Goal: Task Accomplishment & Management: Use online tool/utility

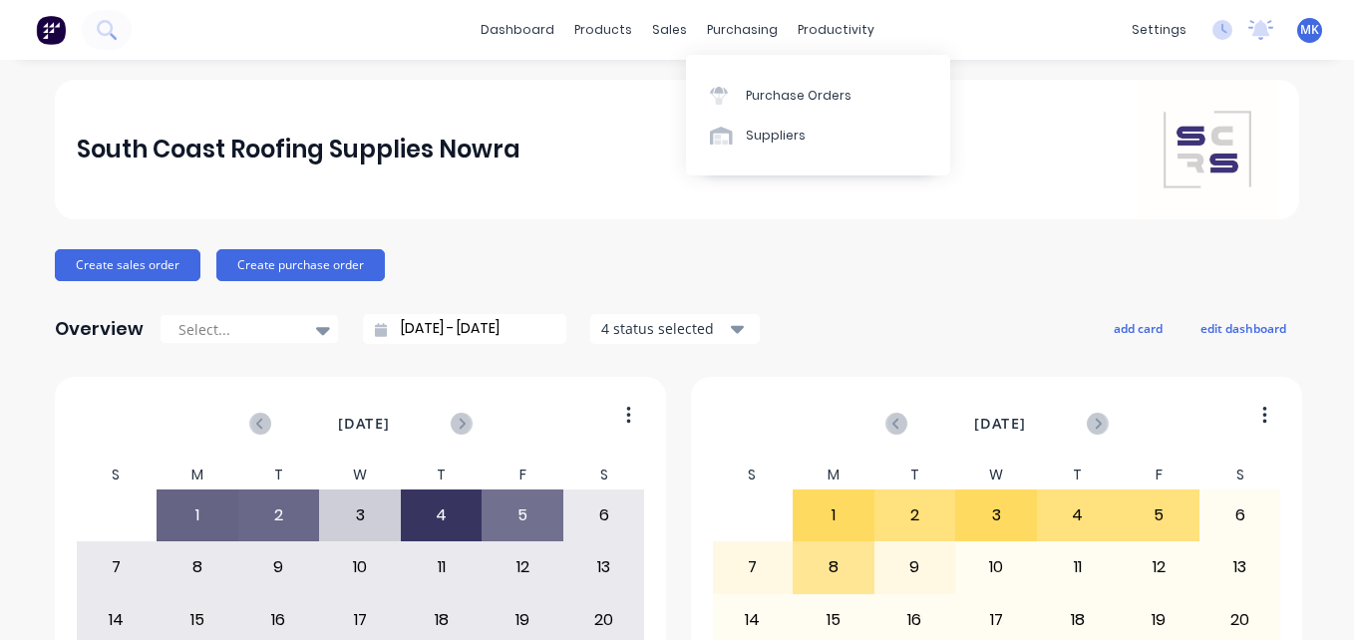
click at [721, 23] on div "purchasing" at bounding box center [742, 30] width 91 height 30
click at [769, 103] on div "Purchase Orders" at bounding box center [799, 96] width 106 height 18
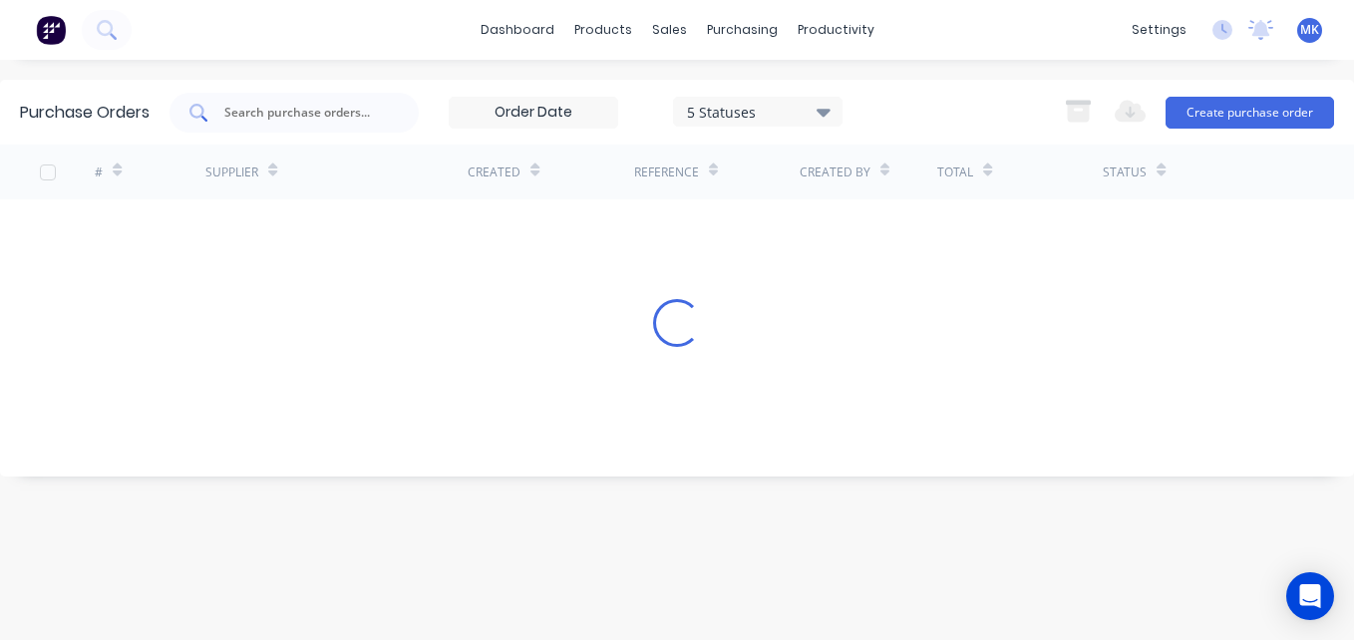
click at [401, 108] on div at bounding box center [294, 113] width 249 height 40
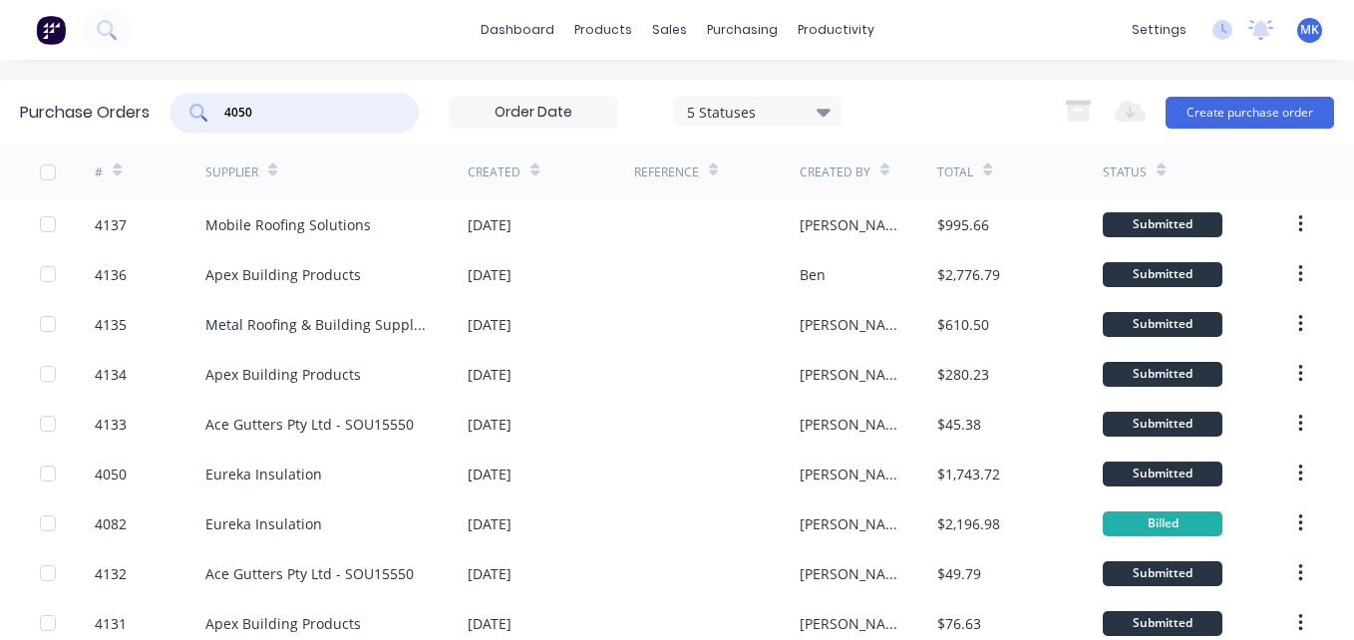
type input "4050"
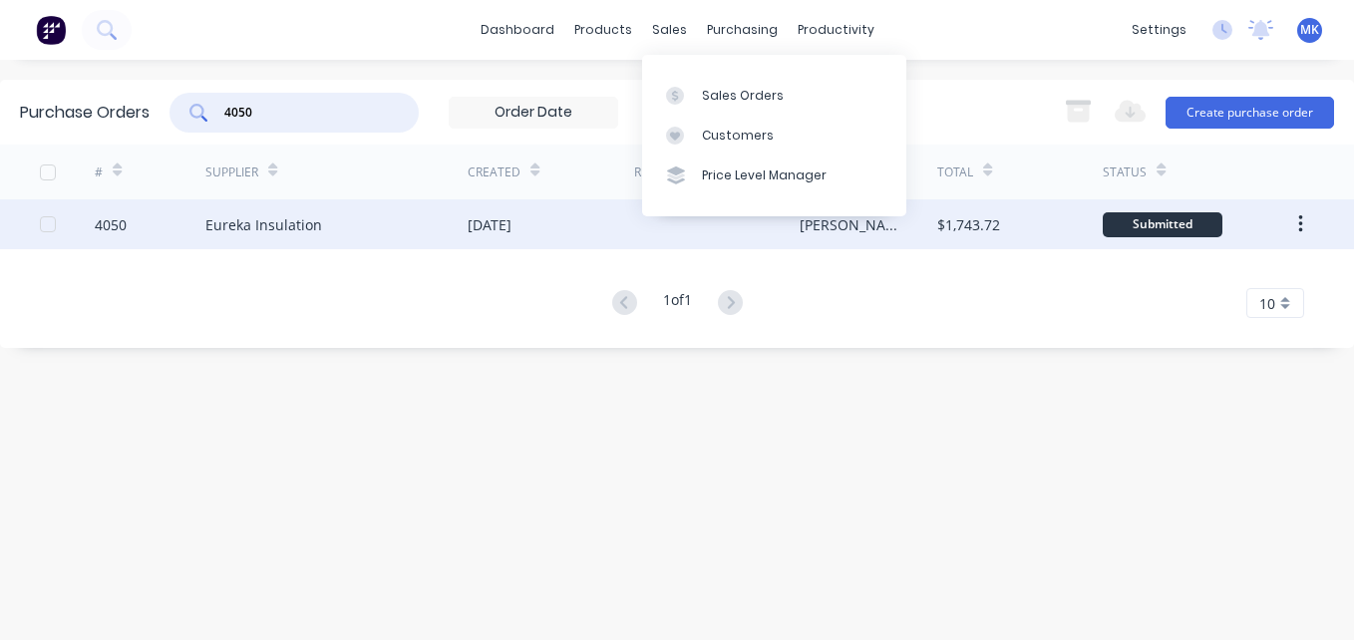
click at [580, 230] on div "[DATE]" at bounding box center [551, 224] width 166 height 50
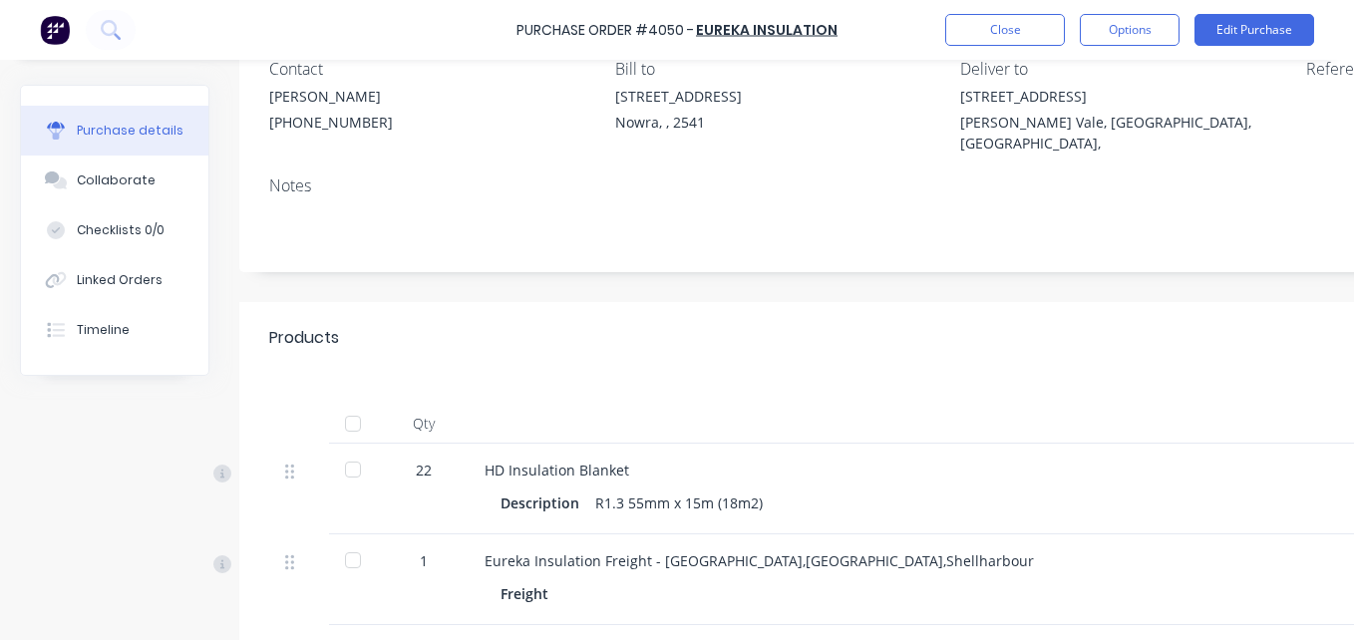
scroll to position [211, 0]
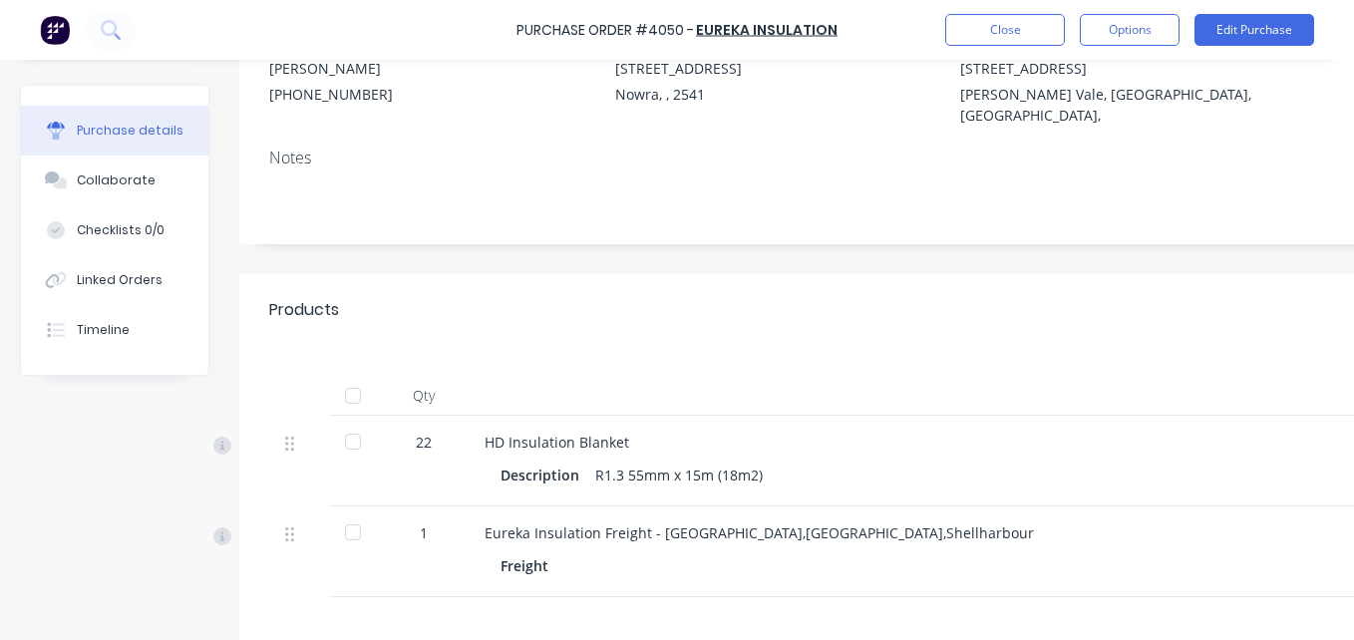
click at [355, 376] on div at bounding box center [353, 396] width 40 height 40
click at [1118, 40] on button "Options" at bounding box center [1130, 30] width 100 height 32
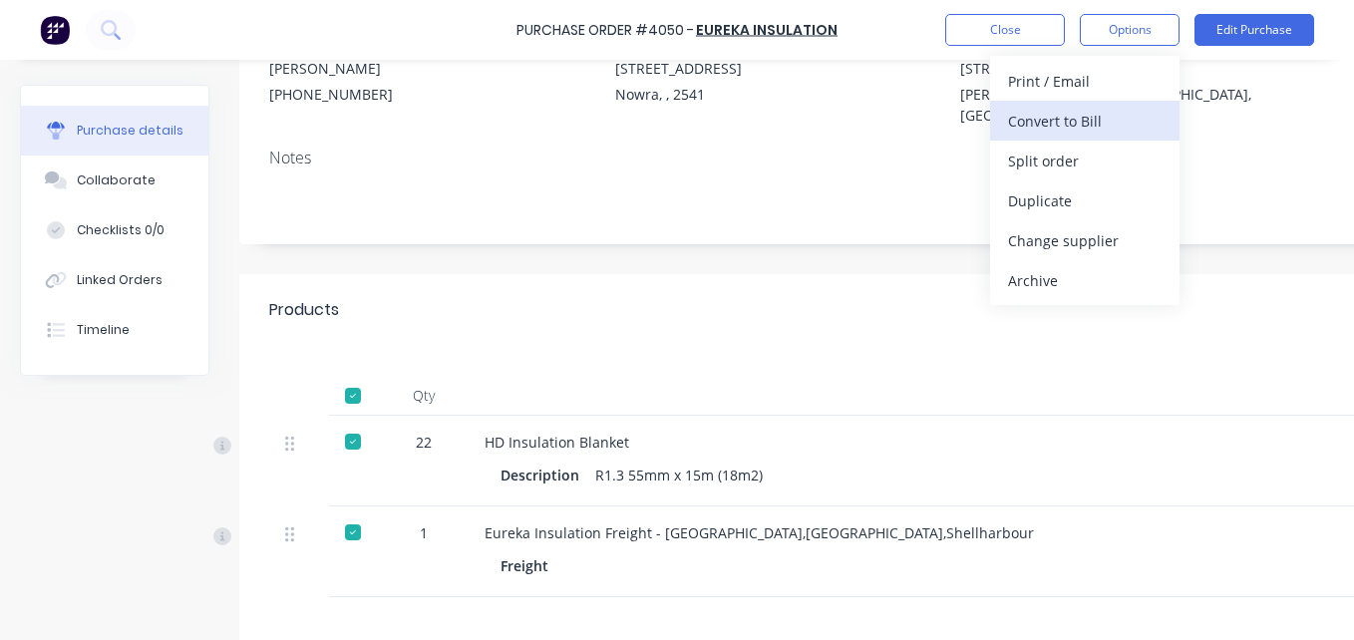
click at [1109, 117] on div "Convert to Bill" at bounding box center [1085, 121] width 154 height 29
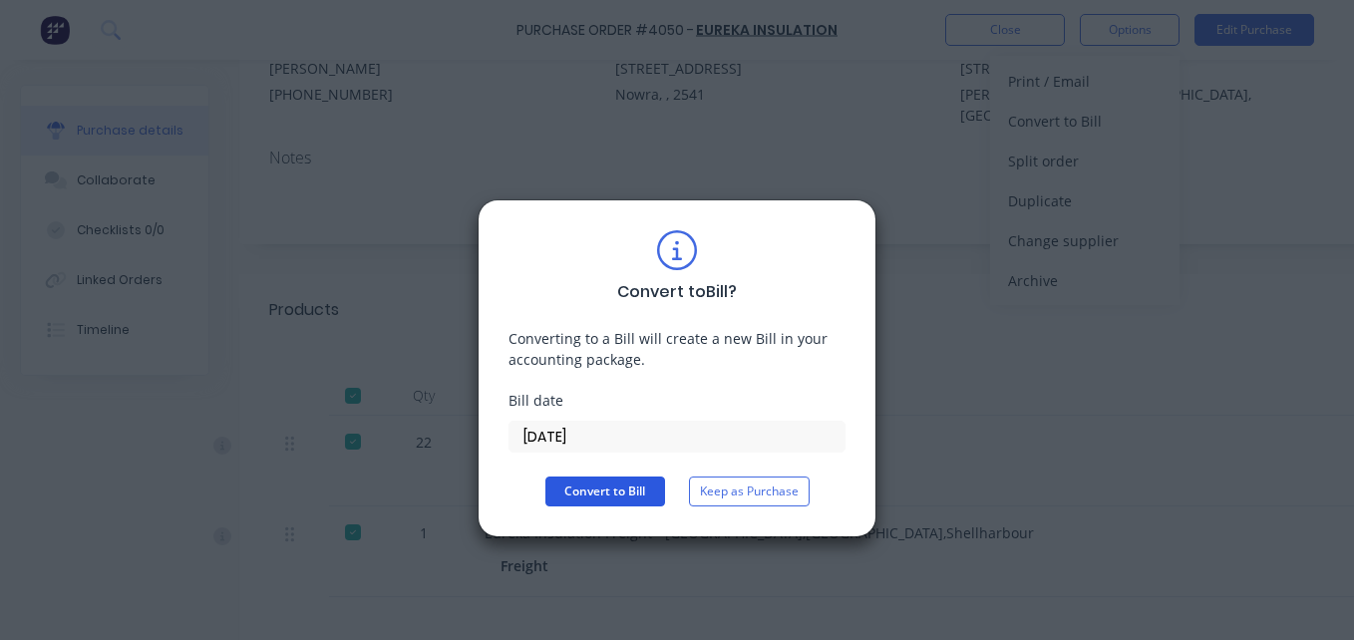
click at [589, 497] on button "Convert to Bill" at bounding box center [606, 492] width 120 height 30
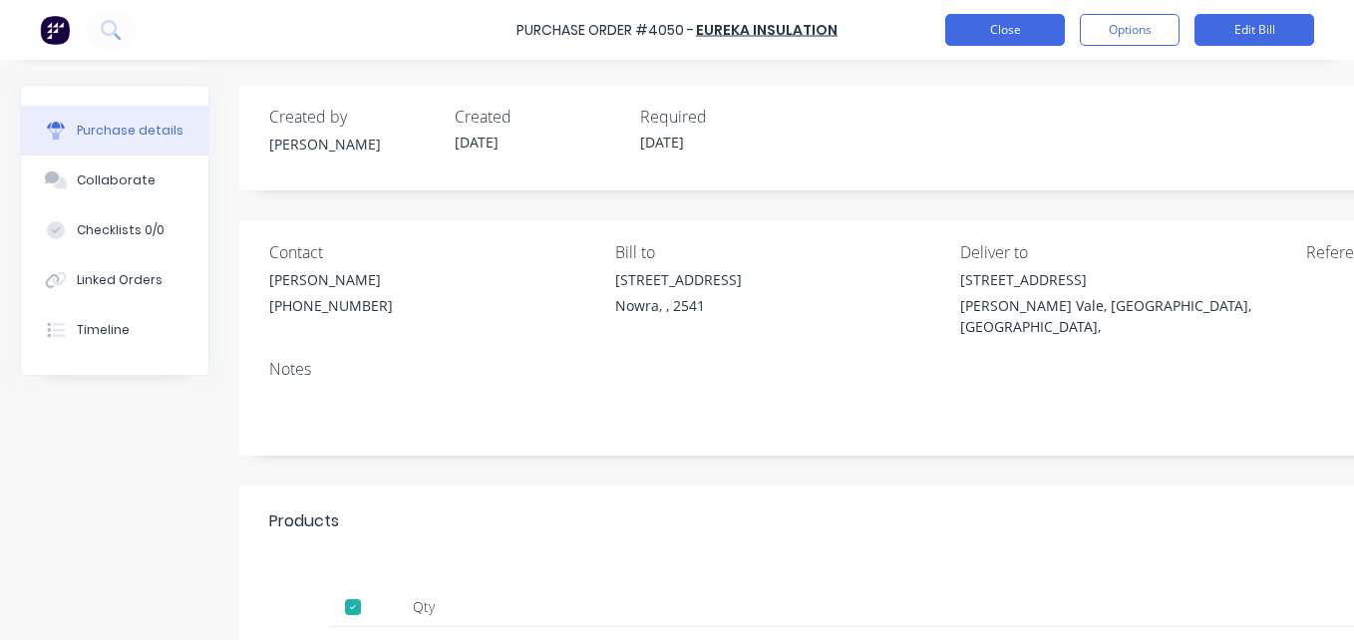
click at [1017, 27] on button "Close" at bounding box center [1005, 30] width 120 height 32
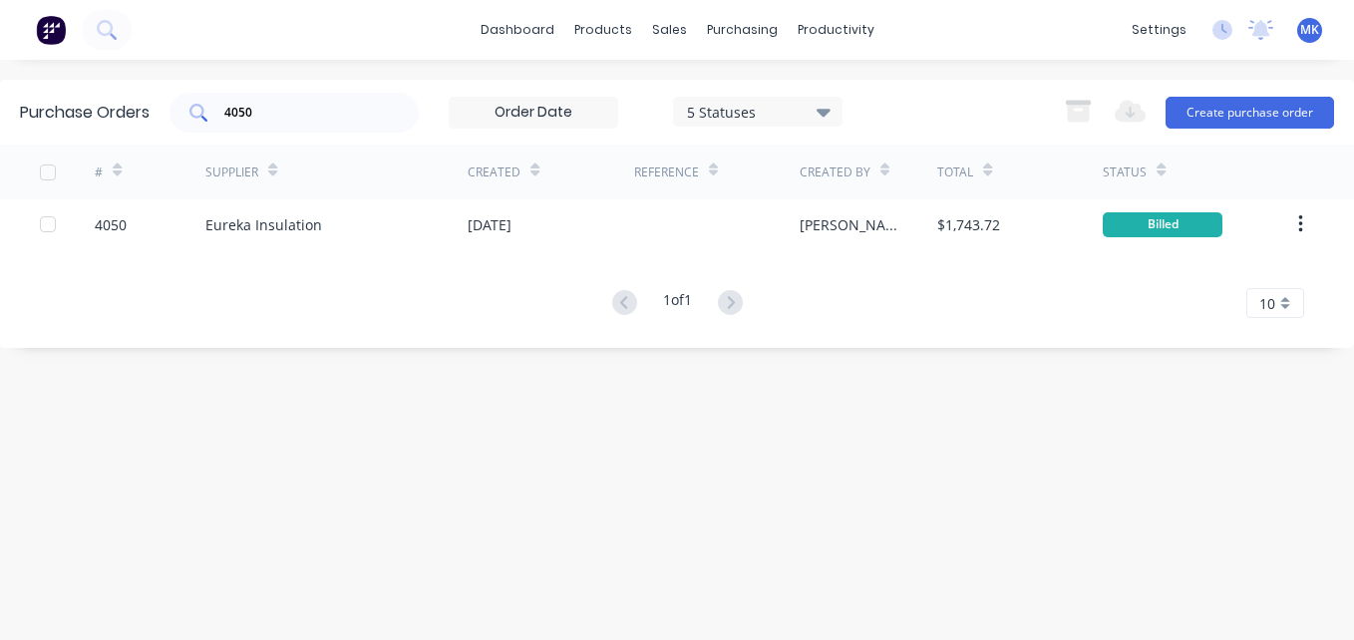
click at [343, 130] on div "4050" at bounding box center [294, 113] width 249 height 40
type input "4097"
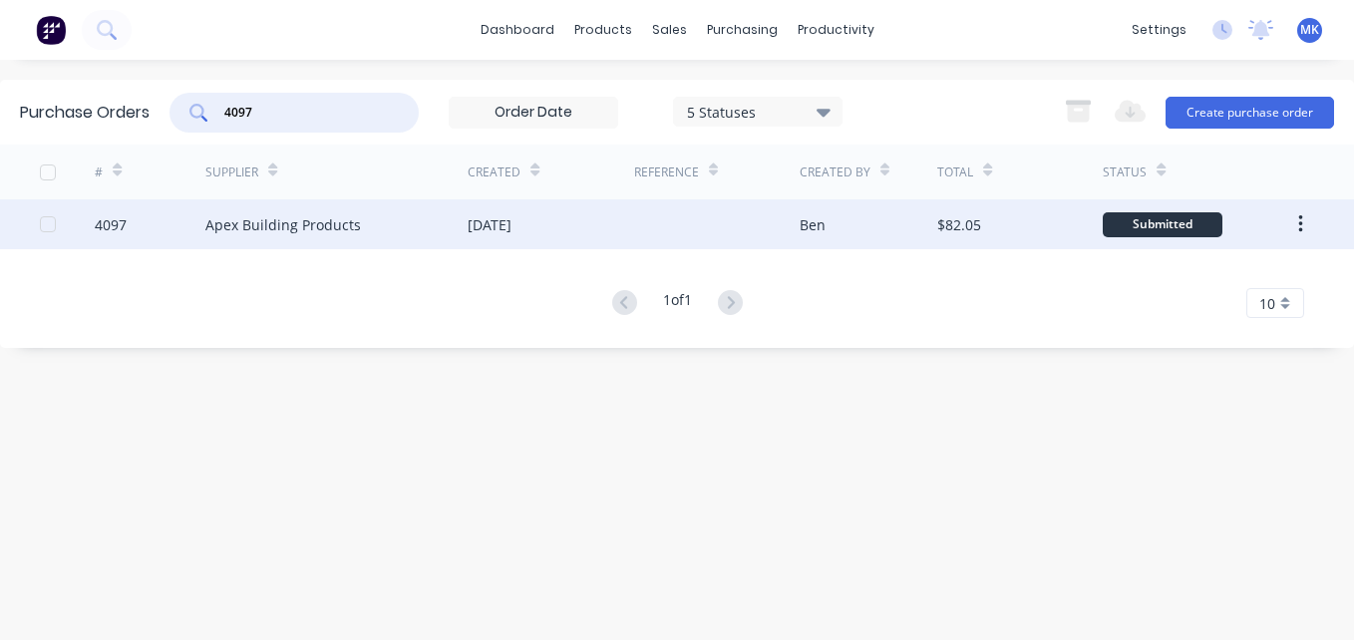
click at [495, 232] on div "[DATE]" at bounding box center [490, 224] width 44 height 21
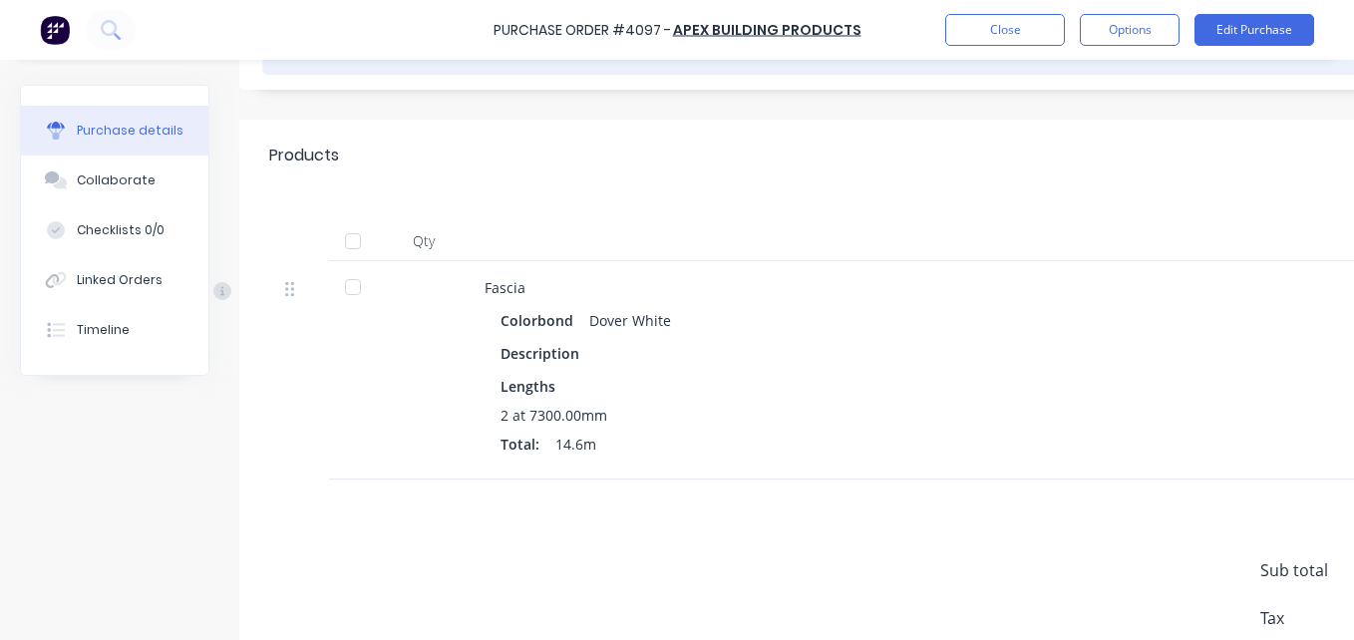
scroll to position [347, 0]
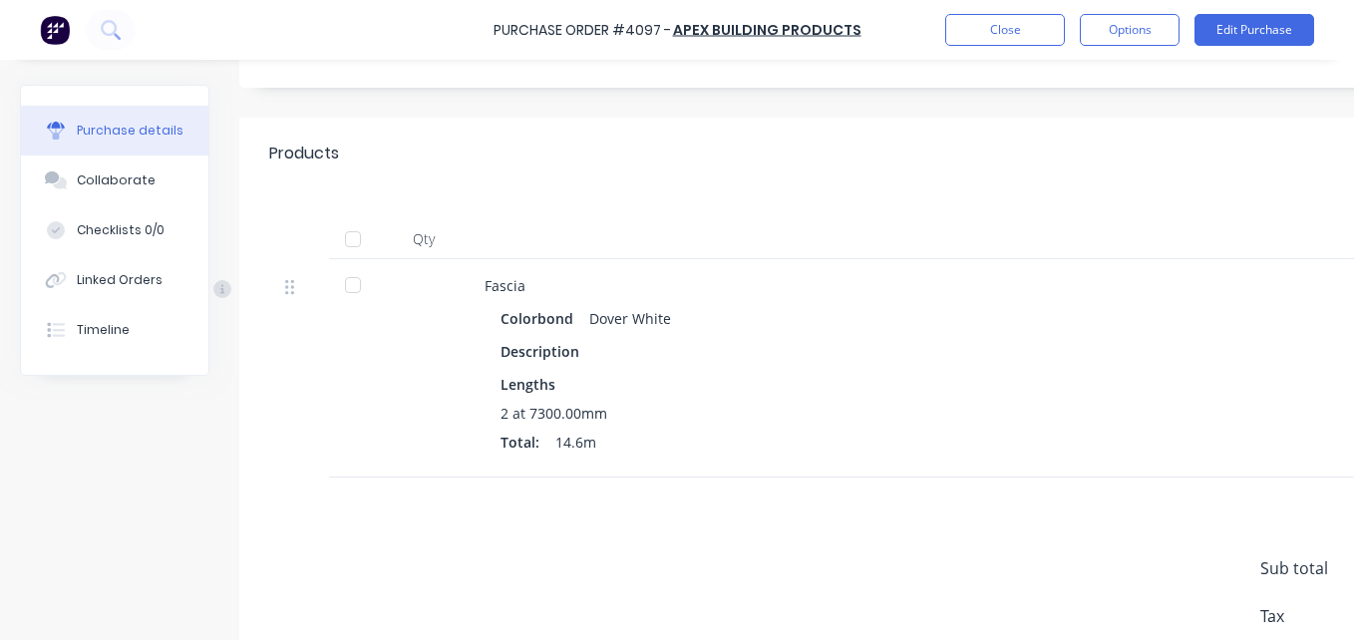
click at [365, 238] on div at bounding box center [353, 239] width 40 height 40
click at [1130, 37] on button "Options" at bounding box center [1130, 30] width 100 height 32
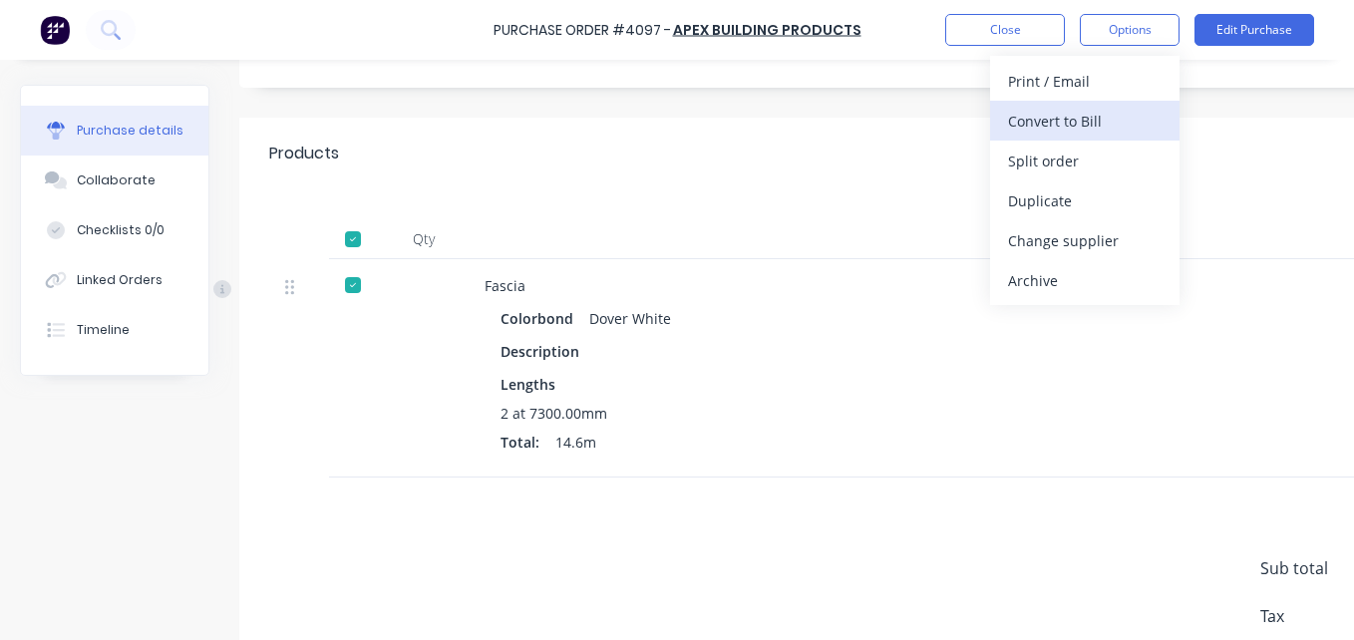
click at [1099, 135] on div "Convert to Bill" at bounding box center [1085, 121] width 154 height 29
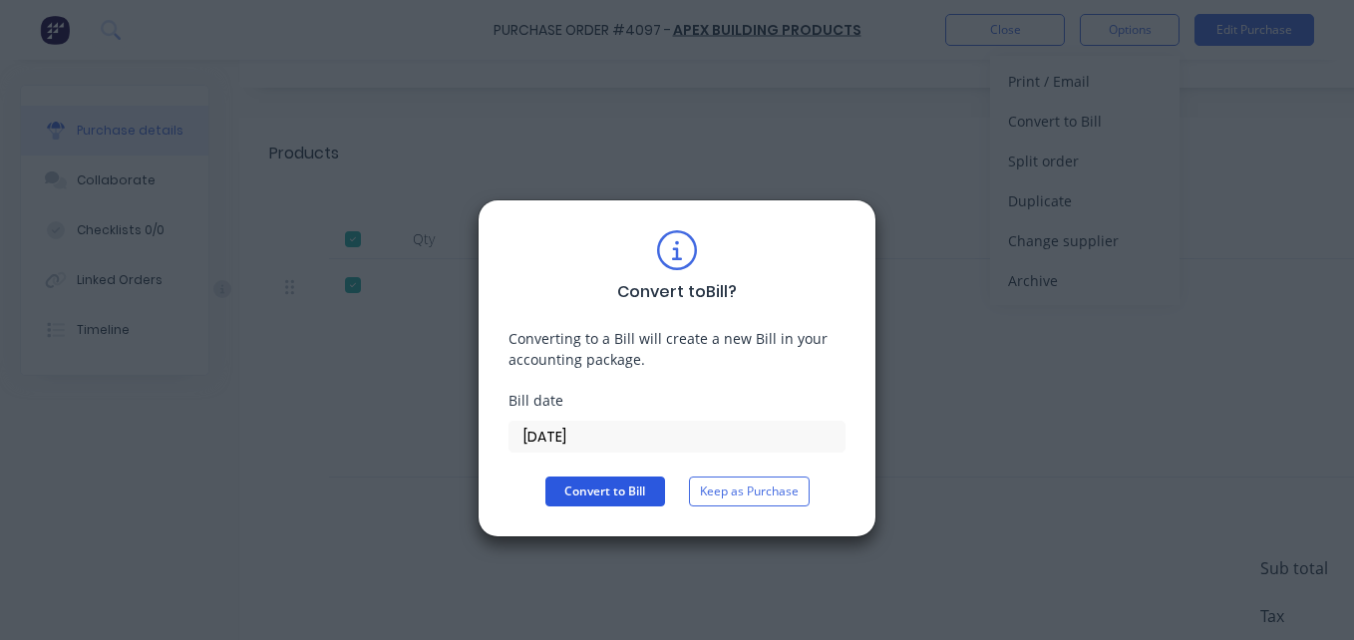
click at [648, 485] on button "Convert to Bill" at bounding box center [606, 492] width 120 height 30
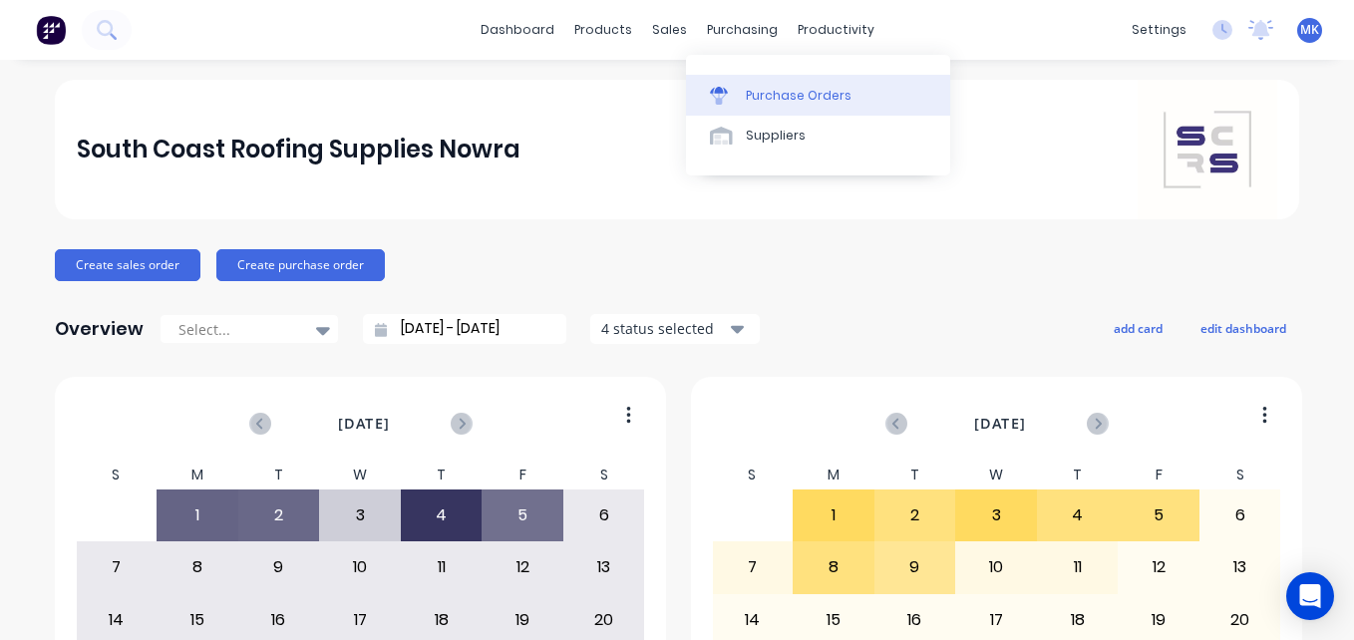
click at [738, 112] on link "Purchase Orders" at bounding box center [818, 95] width 264 height 40
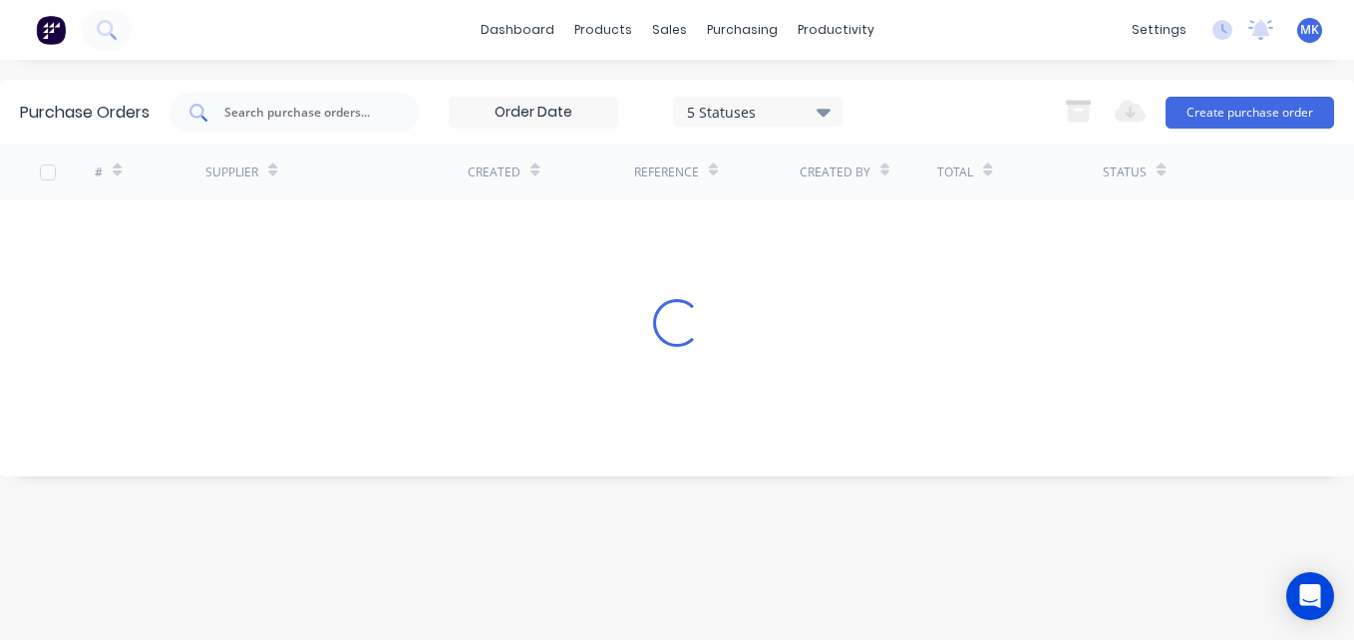
click at [291, 105] on input "text" at bounding box center [305, 113] width 166 height 20
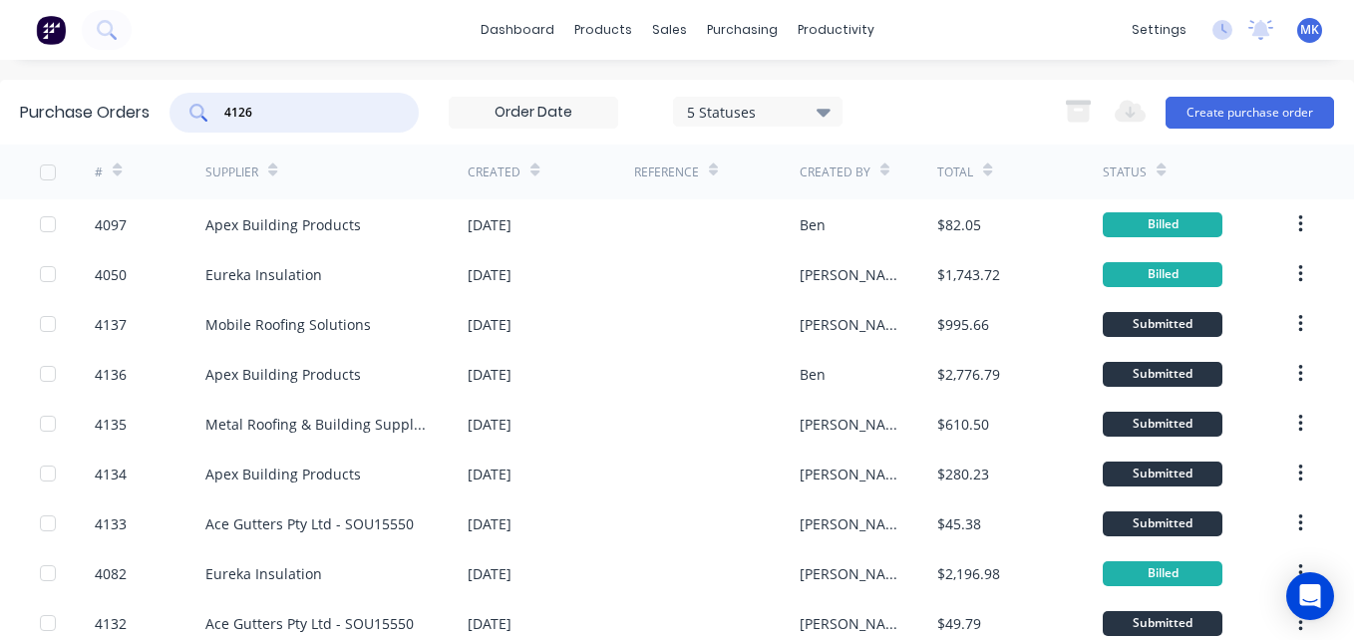
type input "4126"
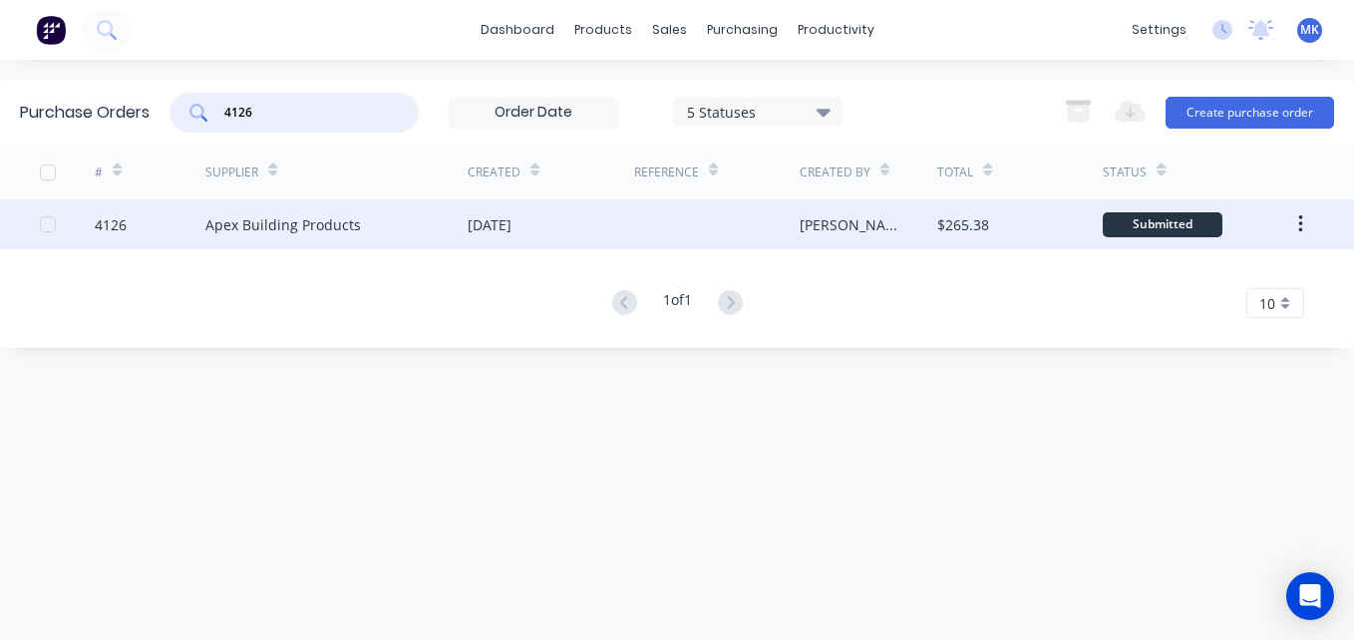
click at [819, 227] on div "[PERSON_NAME]" at bounding box center [849, 224] width 99 height 21
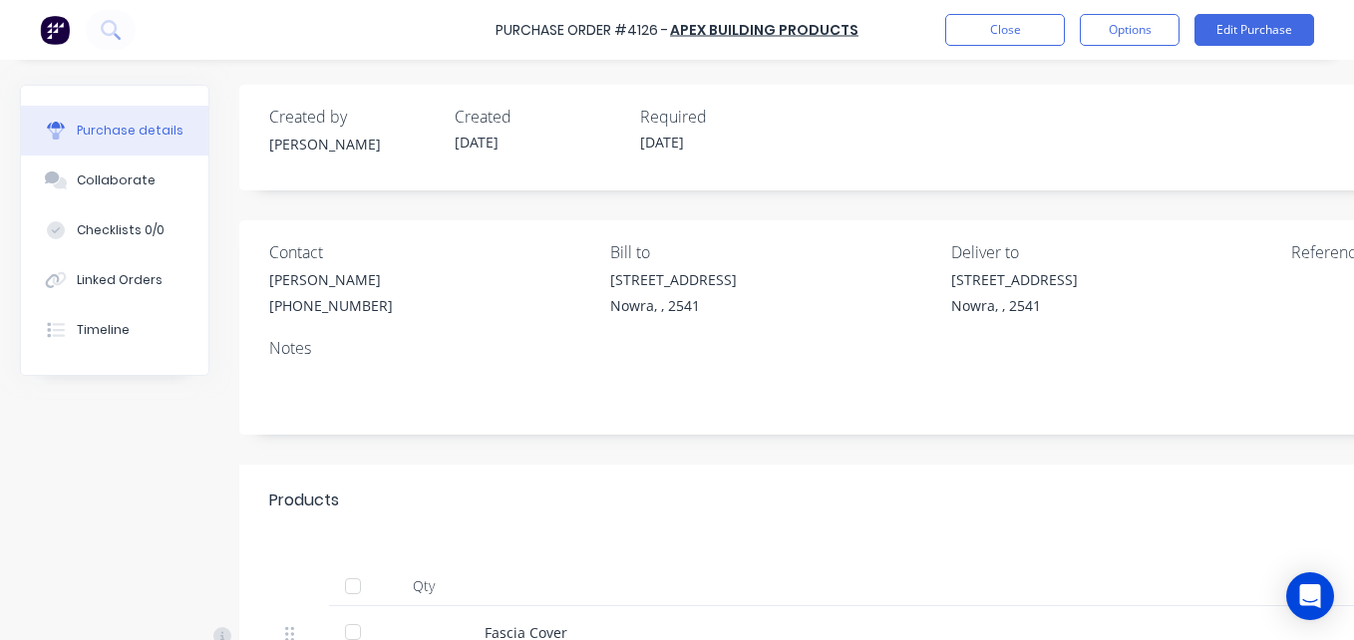
click at [353, 587] on div at bounding box center [353, 586] width 40 height 40
click at [1112, 36] on button "Options" at bounding box center [1130, 30] width 100 height 32
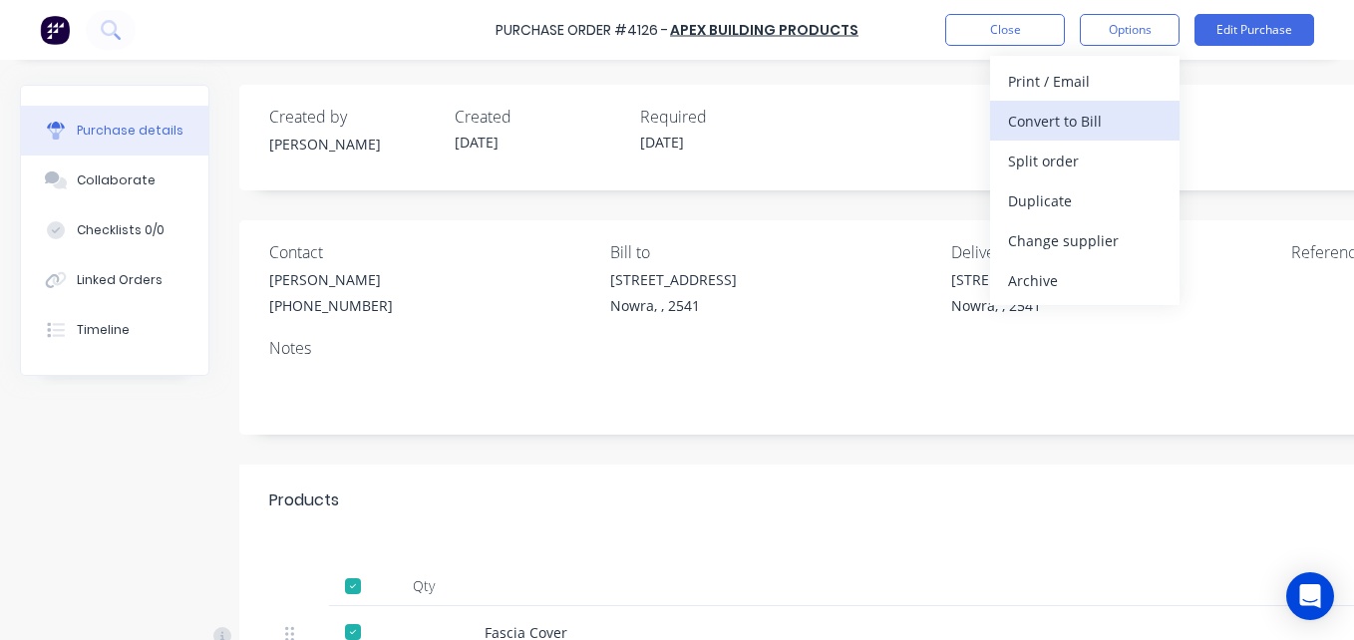
click at [1127, 113] on div "Convert to Bill" at bounding box center [1085, 121] width 154 height 29
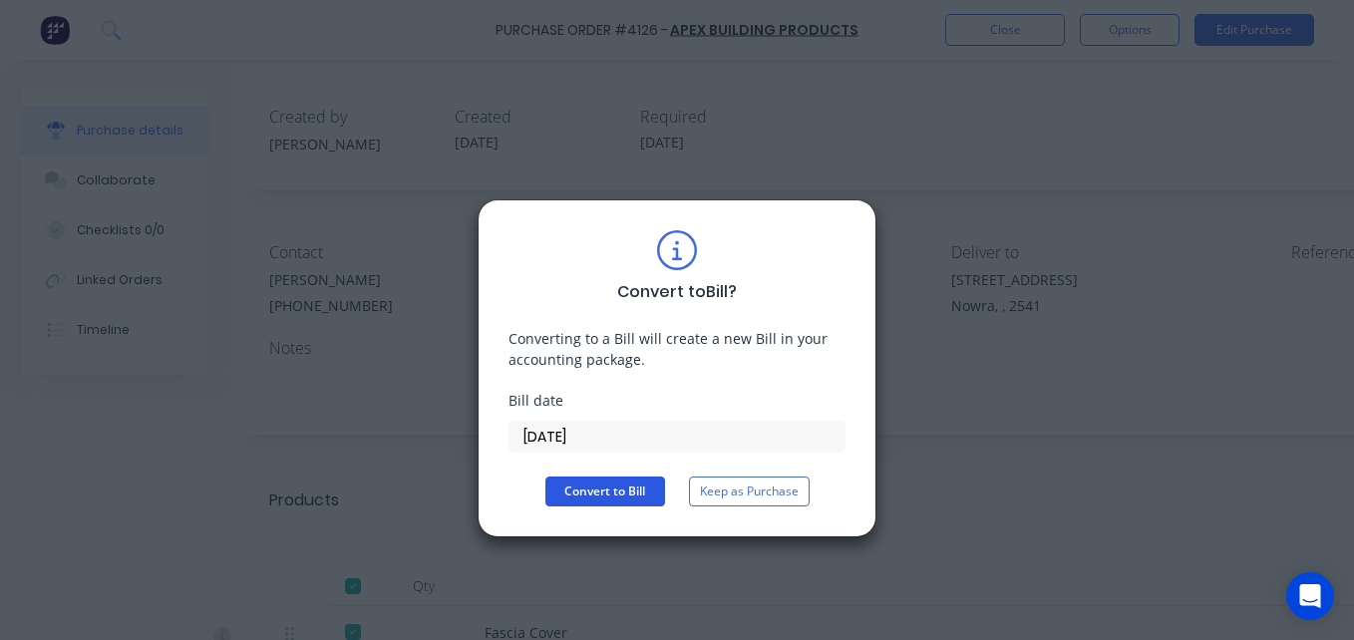
click at [641, 491] on button "Convert to Bill" at bounding box center [606, 492] width 120 height 30
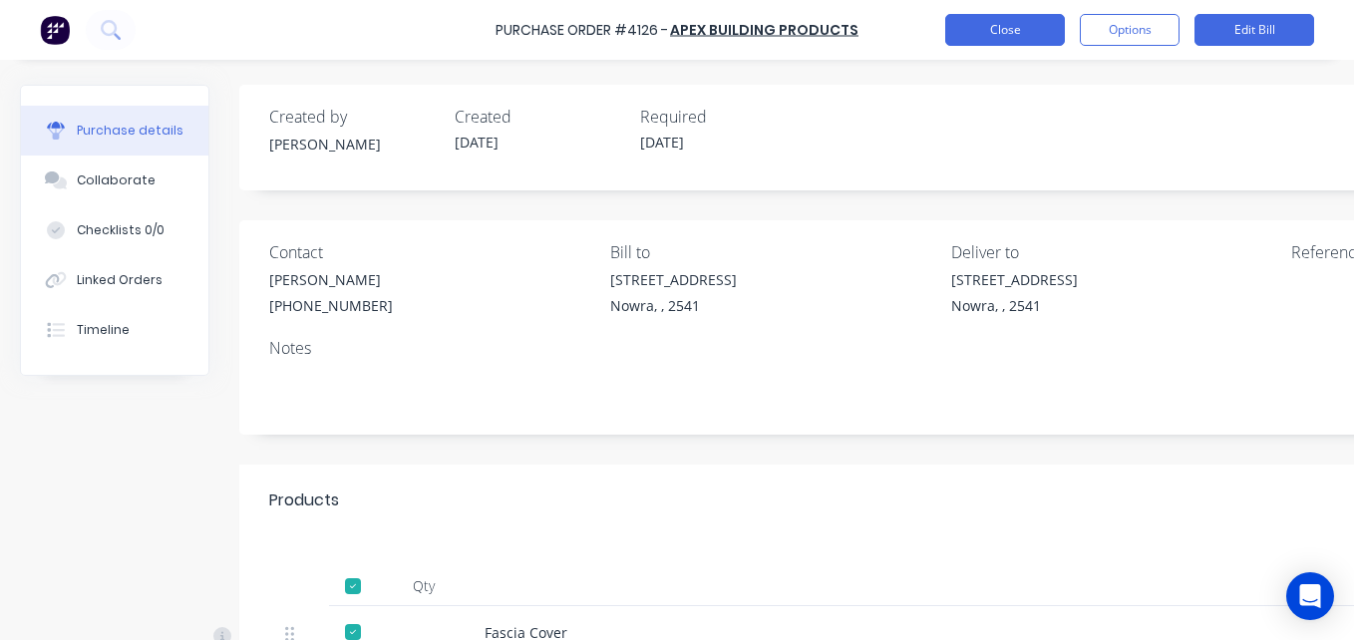
click at [1034, 42] on button "Close" at bounding box center [1005, 30] width 120 height 32
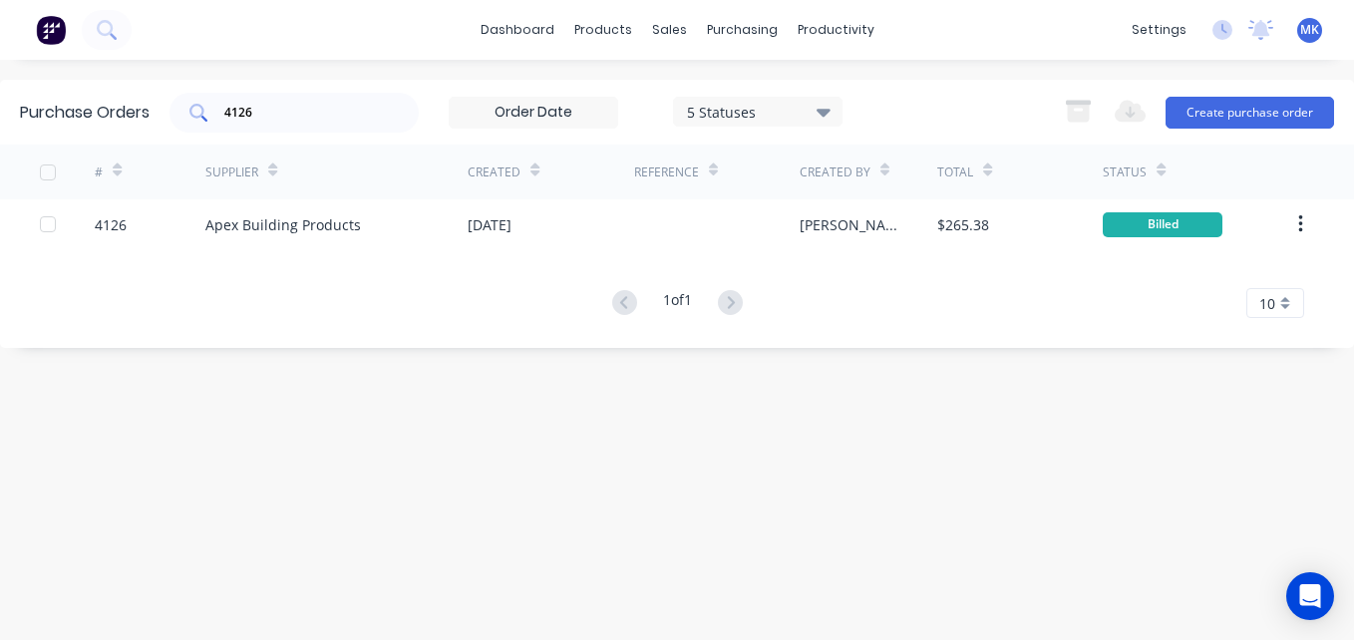
click at [255, 124] on div "4126" at bounding box center [294, 113] width 249 height 40
click at [285, 119] on input "4126" at bounding box center [305, 113] width 166 height 20
type input "4123"
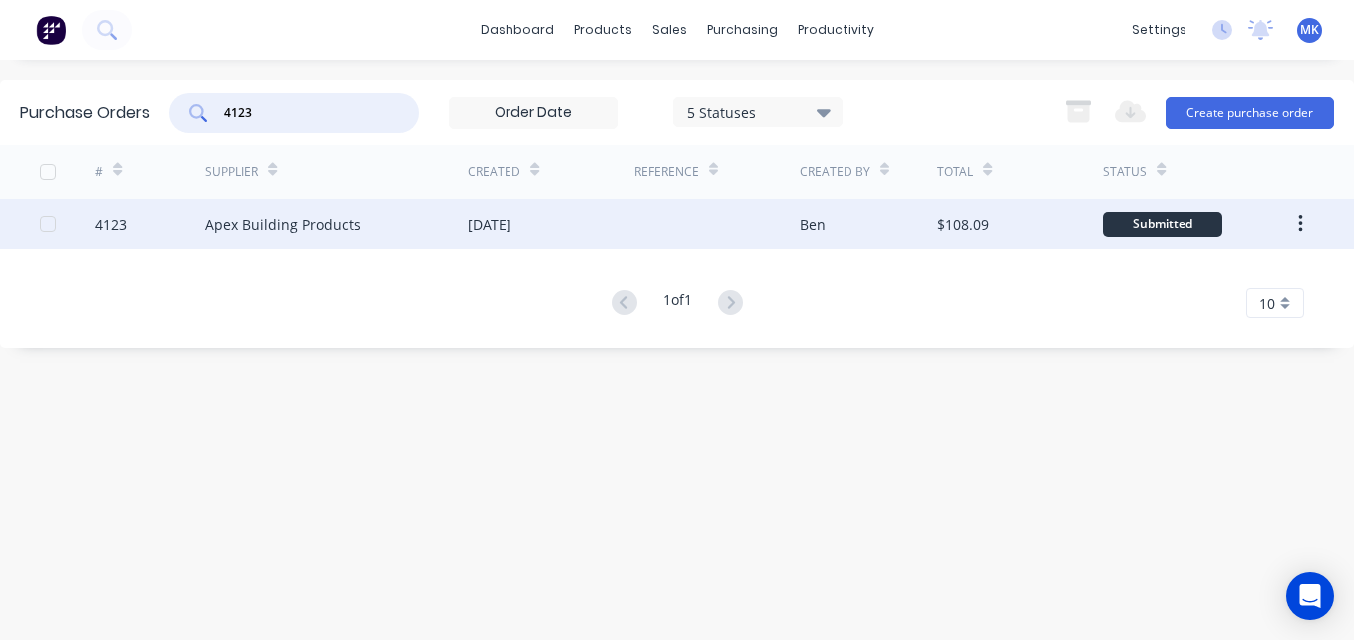
click at [710, 224] on div at bounding box center [717, 224] width 166 height 50
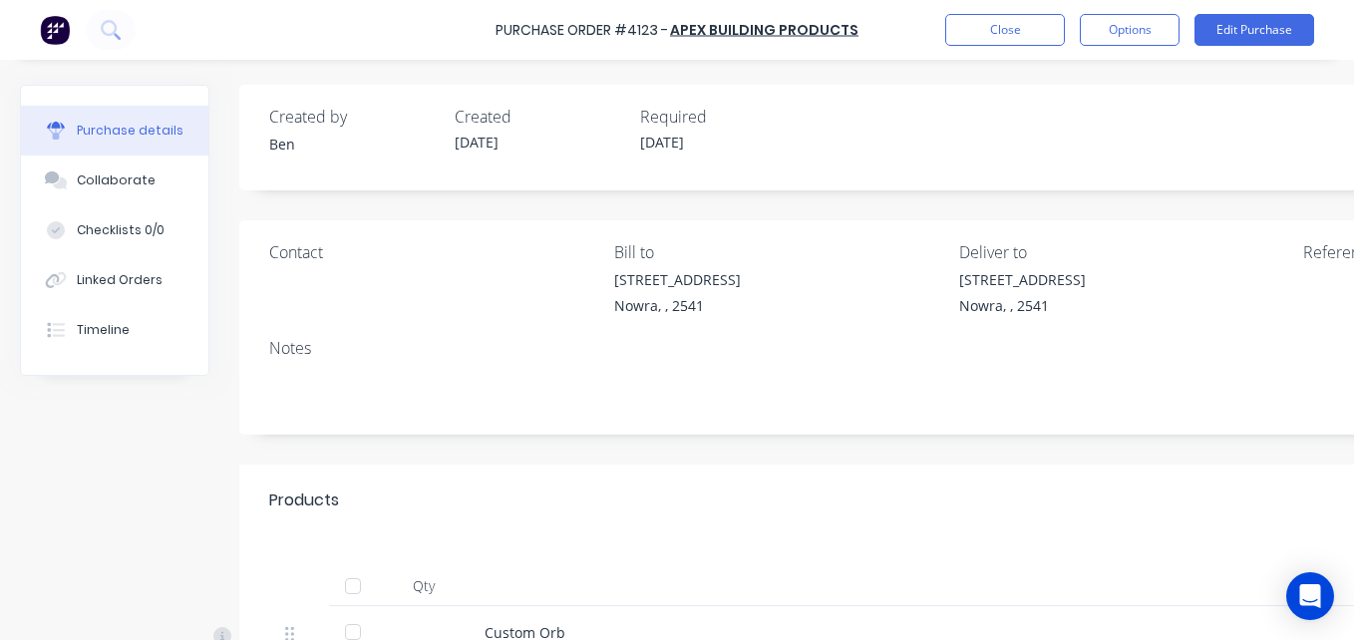
click at [358, 583] on div at bounding box center [353, 586] width 40 height 40
click at [1094, 21] on button "Options" at bounding box center [1130, 30] width 100 height 32
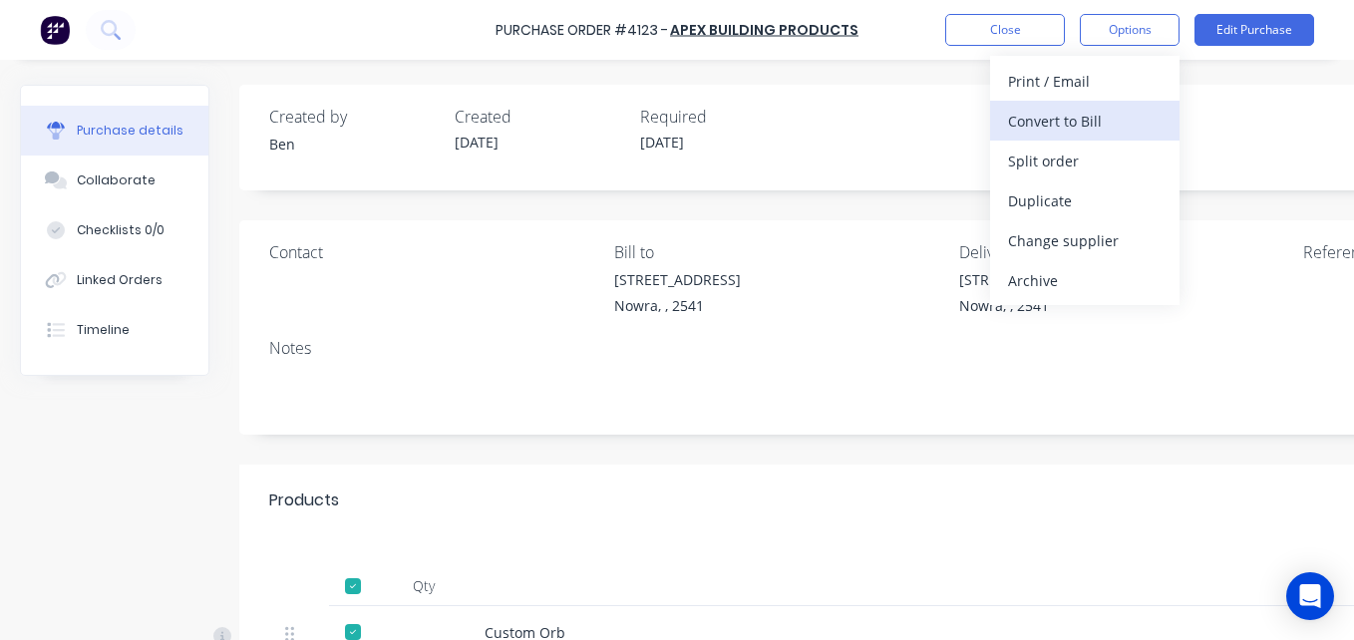
click at [1112, 117] on div "Convert to Bill" at bounding box center [1085, 121] width 154 height 29
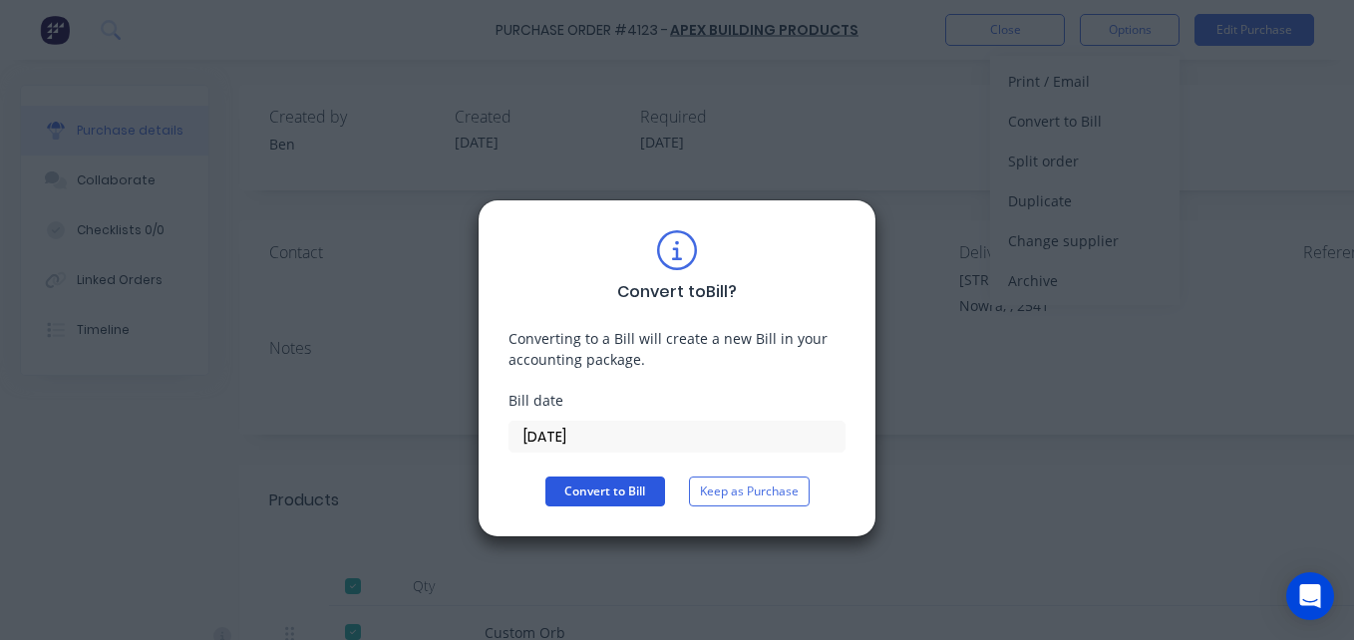
click at [634, 478] on button "Convert to Bill" at bounding box center [606, 492] width 120 height 30
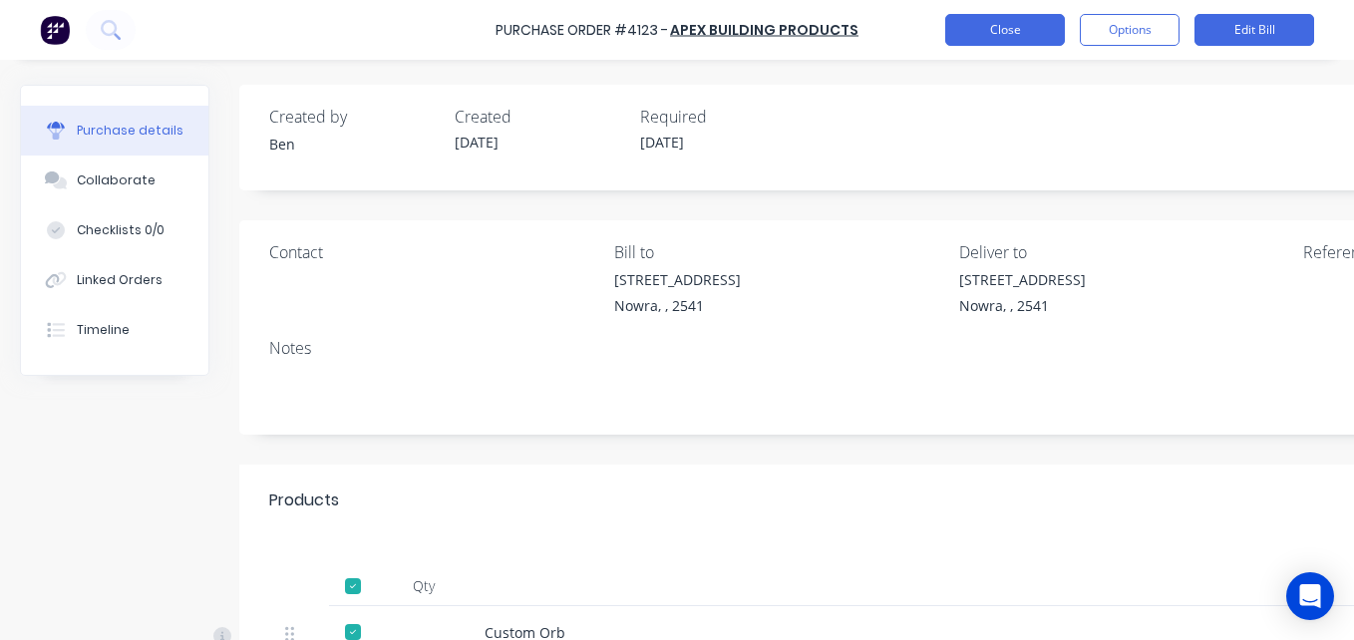
click at [996, 38] on button "Close" at bounding box center [1005, 30] width 120 height 32
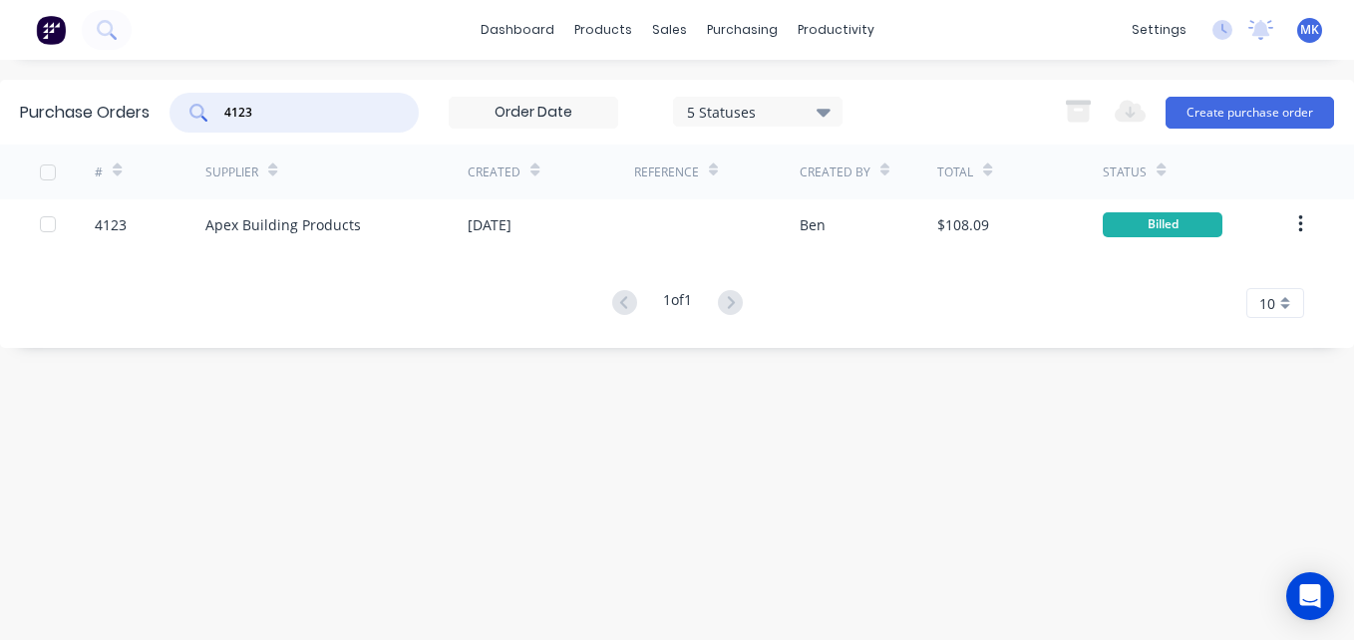
click at [345, 118] on input "4123" at bounding box center [305, 113] width 166 height 20
type input "4121"
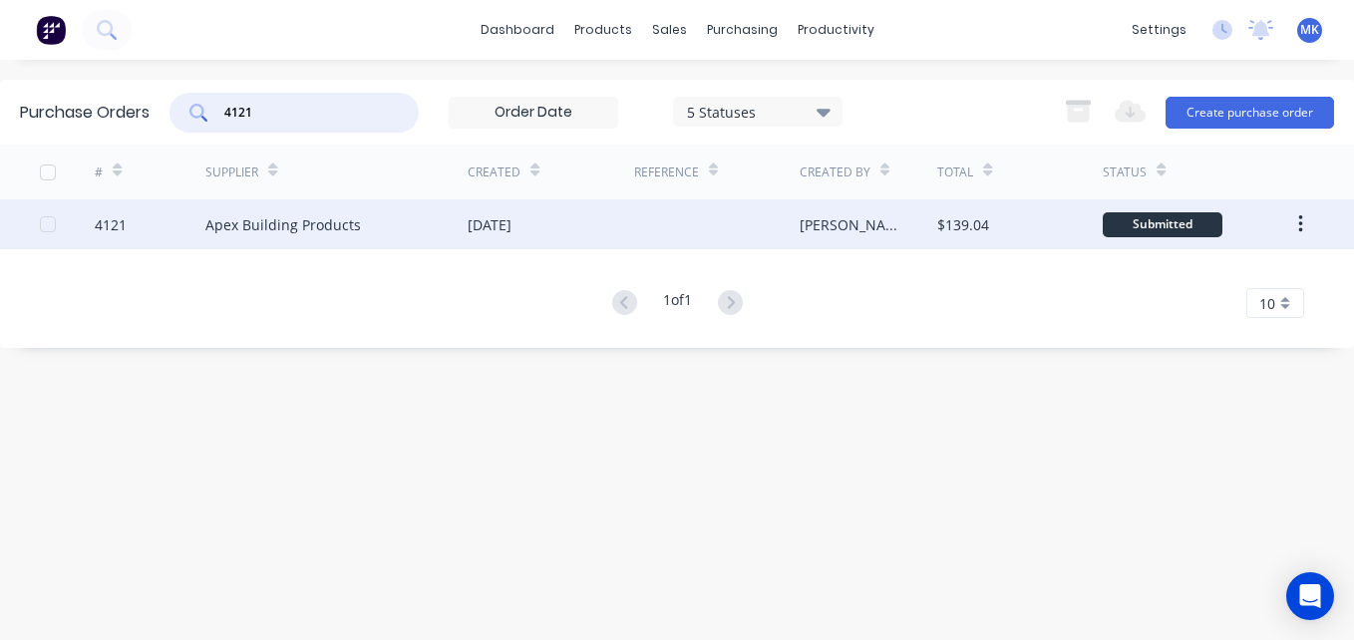
click at [819, 222] on div "[PERSON_NAME]" at bounding box center [849, 224] width 99 height 21
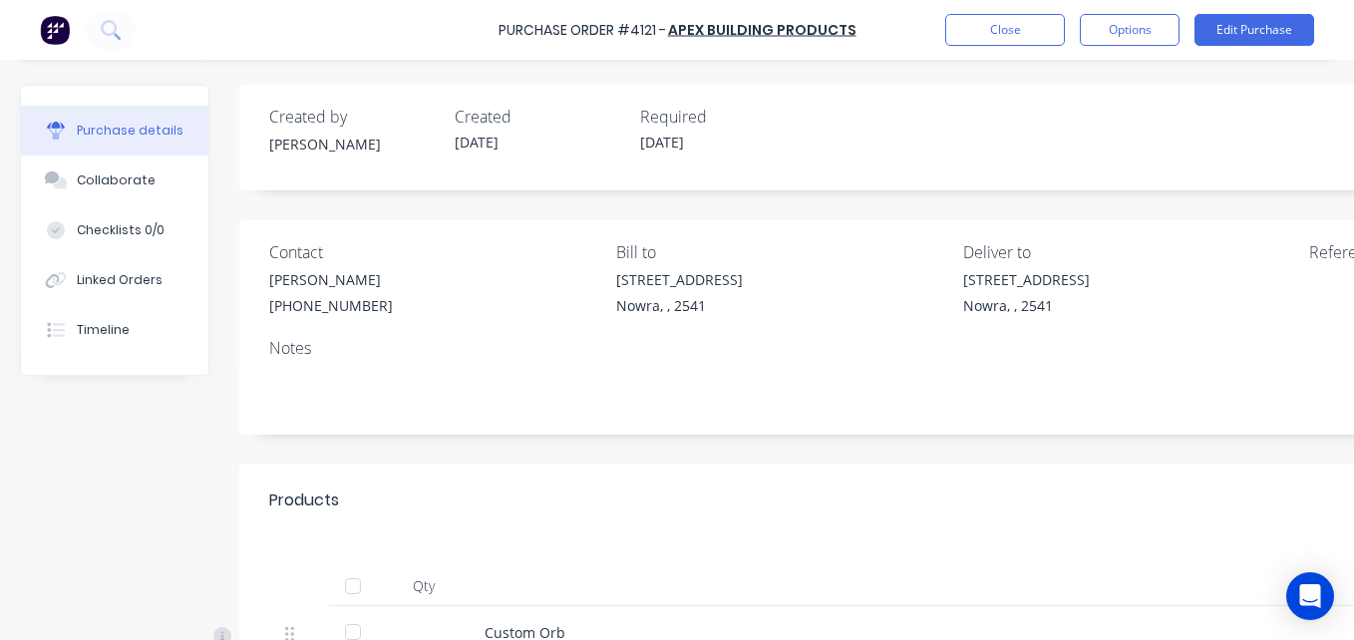
click at [360, 571] on div at bounding box center [353, 586] width 40 height 40
click at [1110, 42] on button "Options" at bounding box center [1130, 30] width 100 height 32
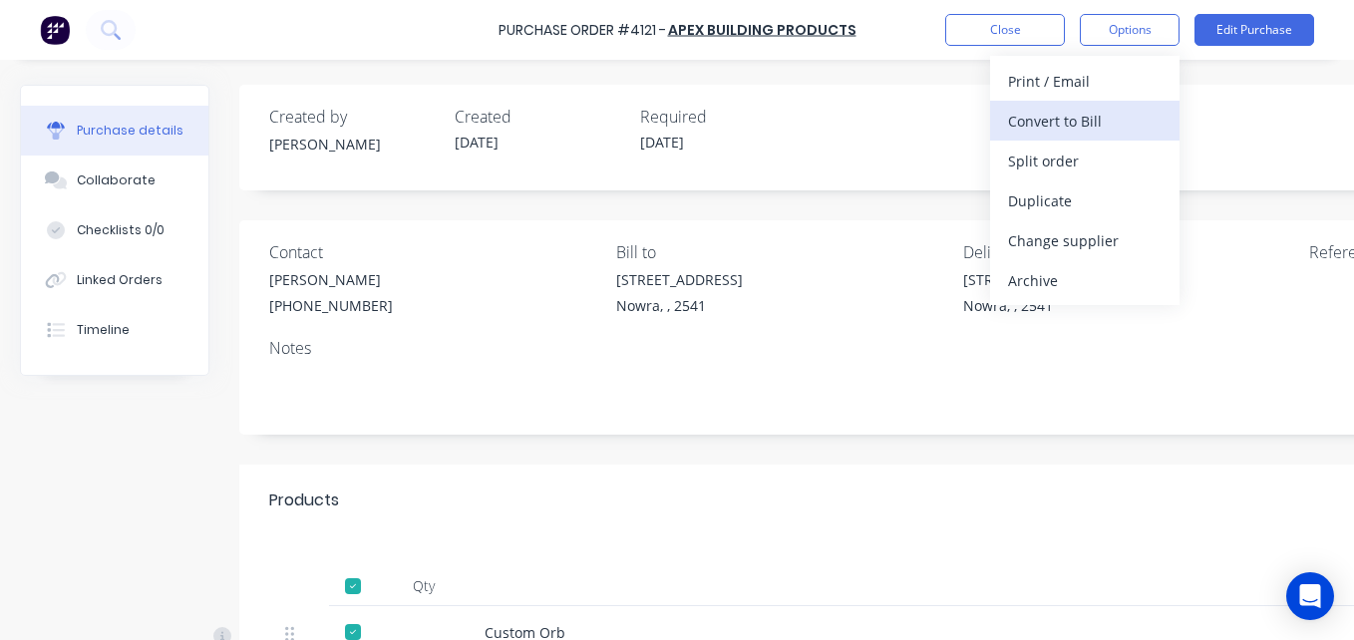
click at [1099, 125] on div "Convert to Bill" at bounding box center [1085, 121] width 154 height 29
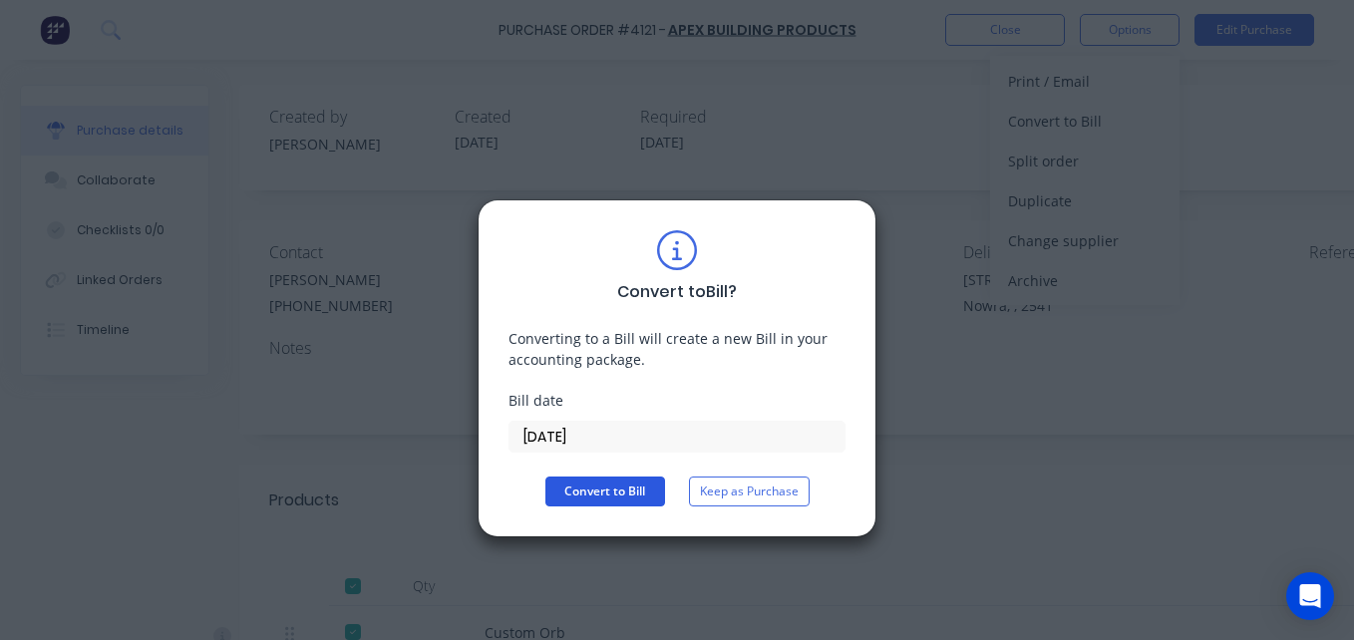
click at [596, 501] on button "Convert to Bill" at bounding box center [606, 492] width 120 height 30
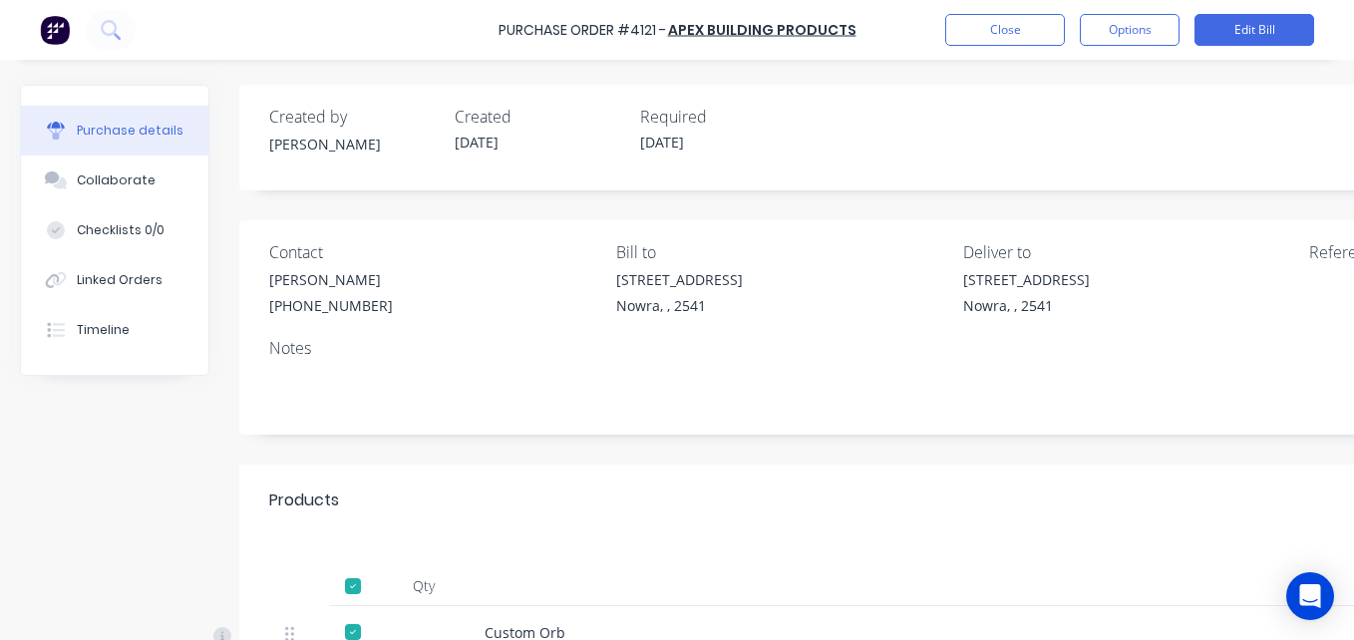
click at [1003, 49] on div "Purchase Order #4121 - Apex Building Products Close Options Edit Bill" at bounding box center [677, 30] width 1354 height 60
click at [977, 22] on button "Close" at bounding box center [1005, 30] width 120 height 32
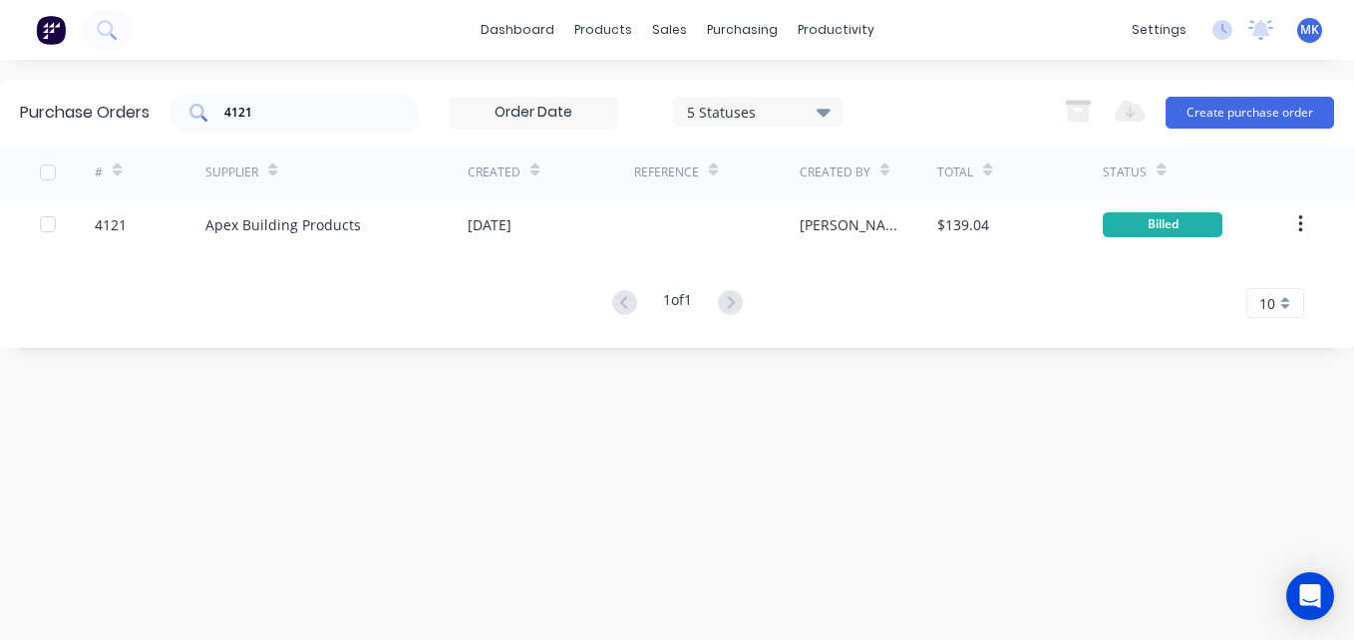
click at [325, 117] on input "4121" at bounding box center [305, 113] width 166 height 20
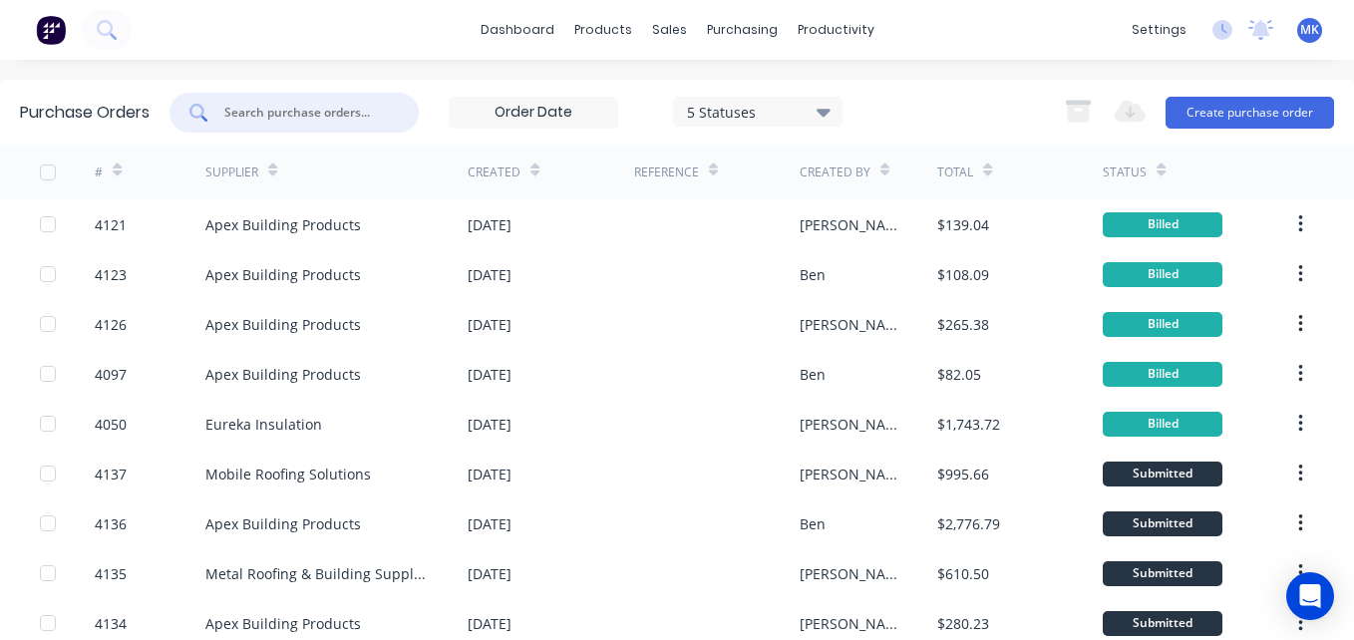
click at [395, 96] on div at bounding box center [294, 113] width 249 height 40
type input "4120"
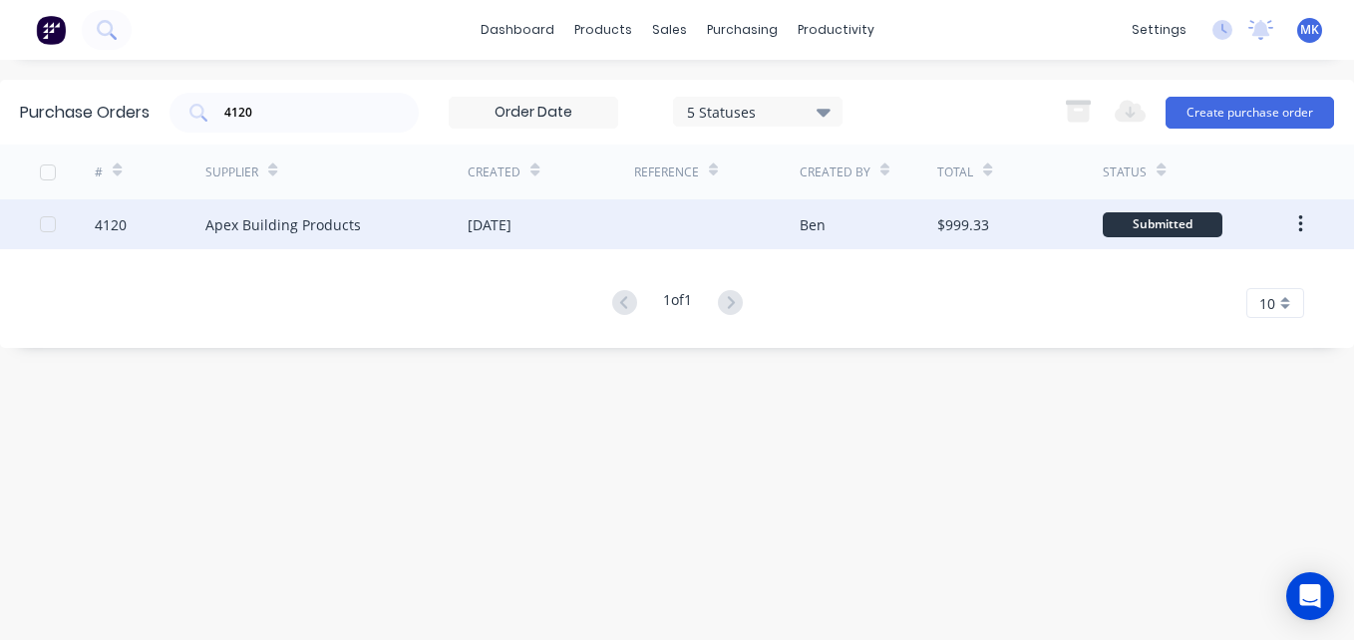
click at [635, 230] on div at bounding box center [717, 224] width 166 height 50
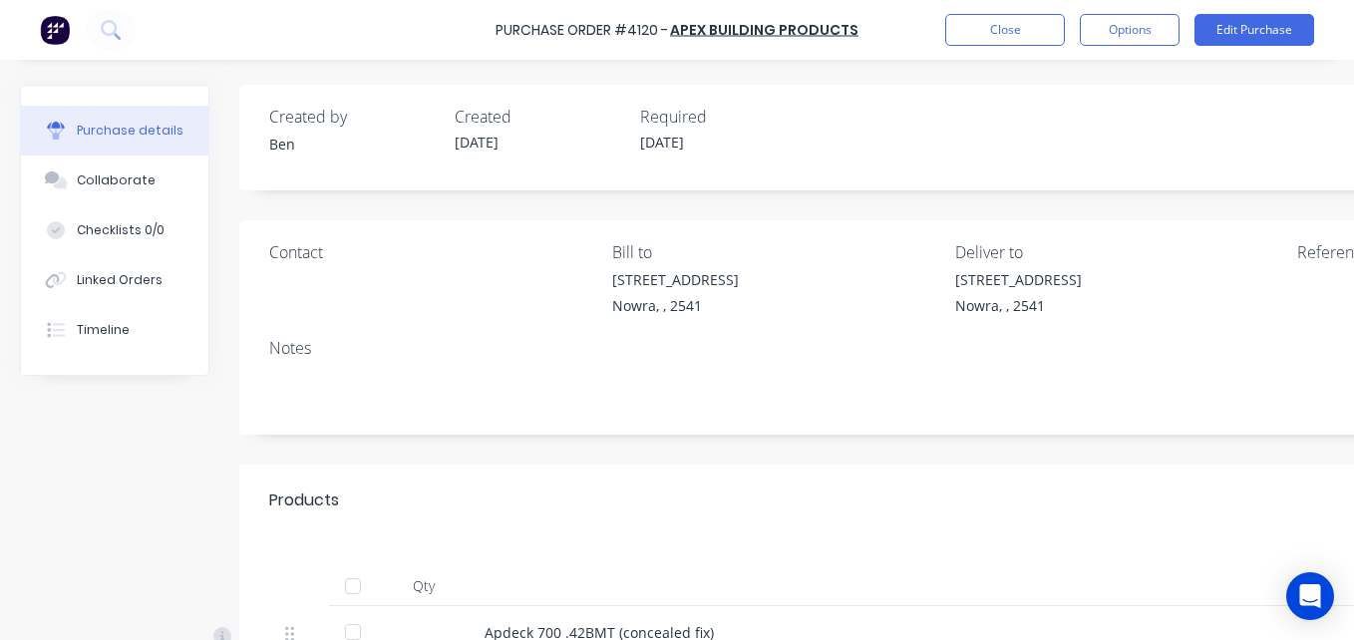
click at [364, 595] on div at bounding box center [353, 586] width 40 height 40
click at [1123, 25] on button "Options" at bounding box center [1130, 30] width 100 height 32
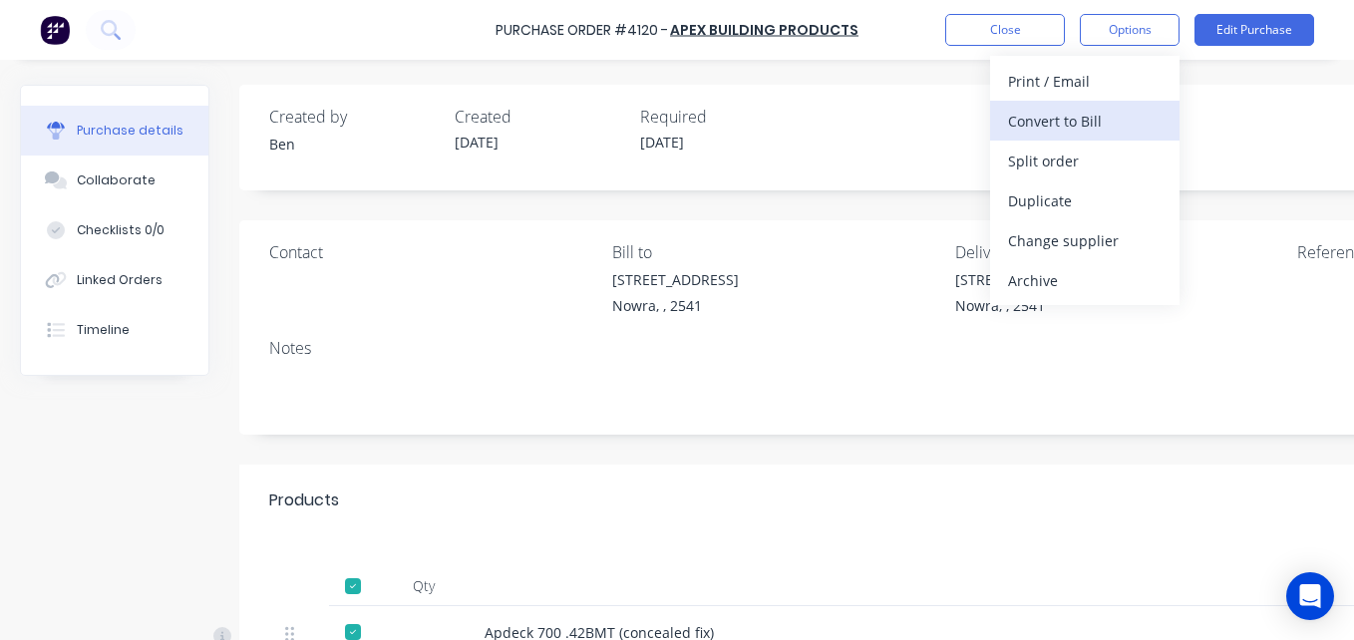
click at [1099, 123] on div "Convert to Bill" at bounding box center [1085, 121] width 154 height 29
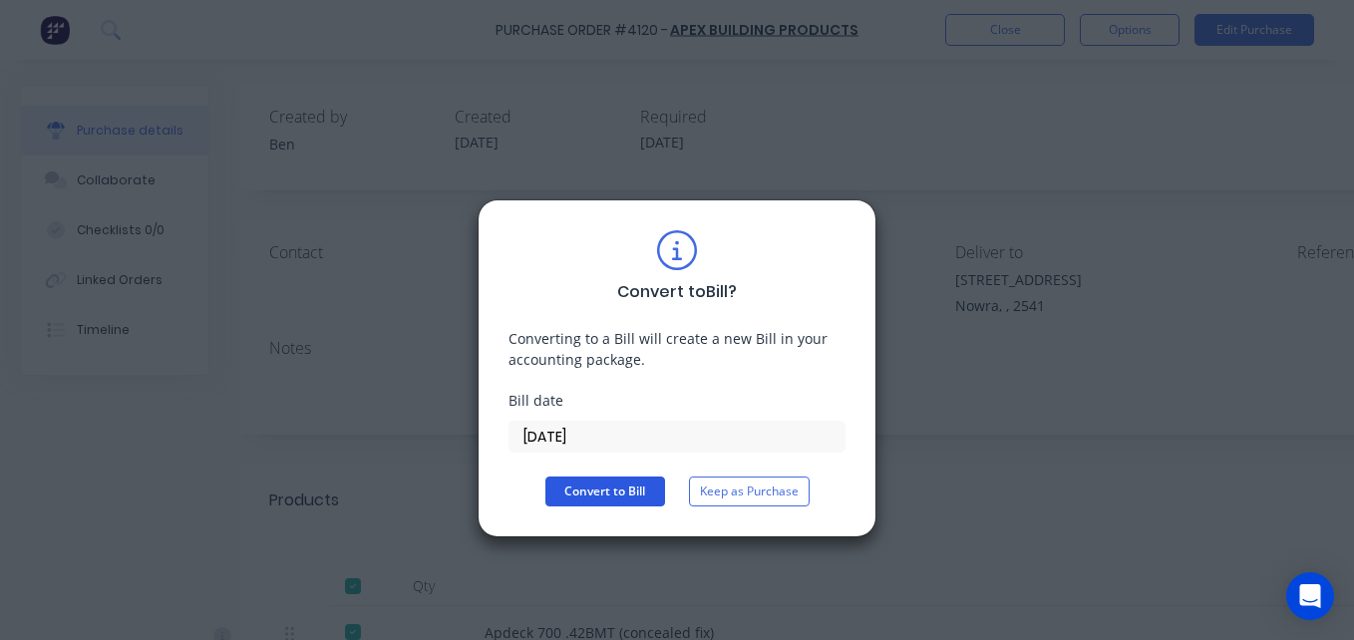
click at [617, 486] on button "Convert to Bill" at bounding box center [606, 492] width 120 height 30
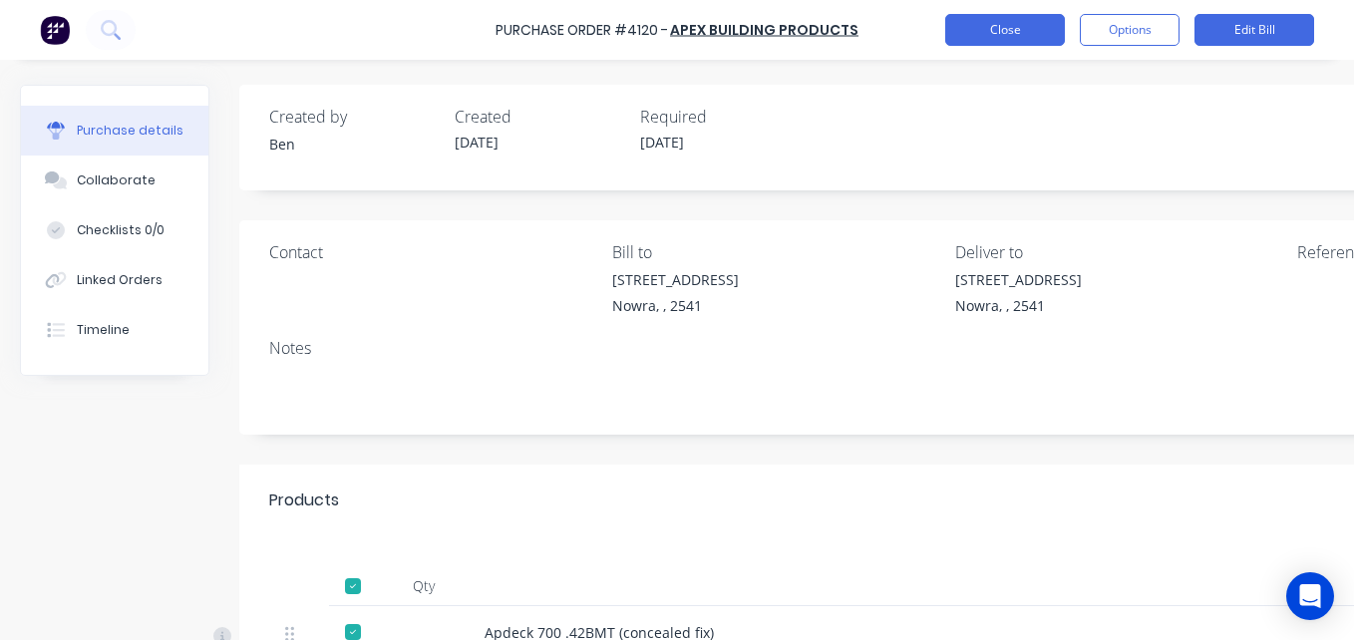
click at [967, 31] on button "Close" at bounding box center [1005, 30] width 120 height 32
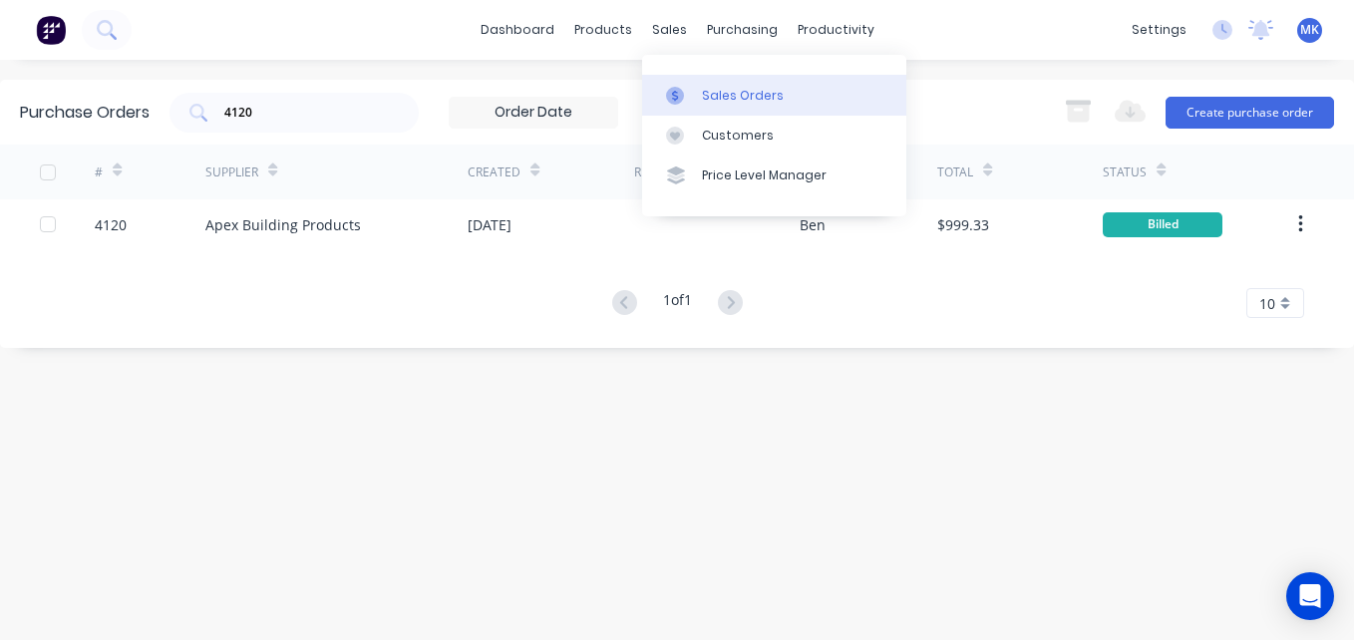
click at [717, 89] on div "Sales Orders" at bounding box center [743, 96] width 82 height 18
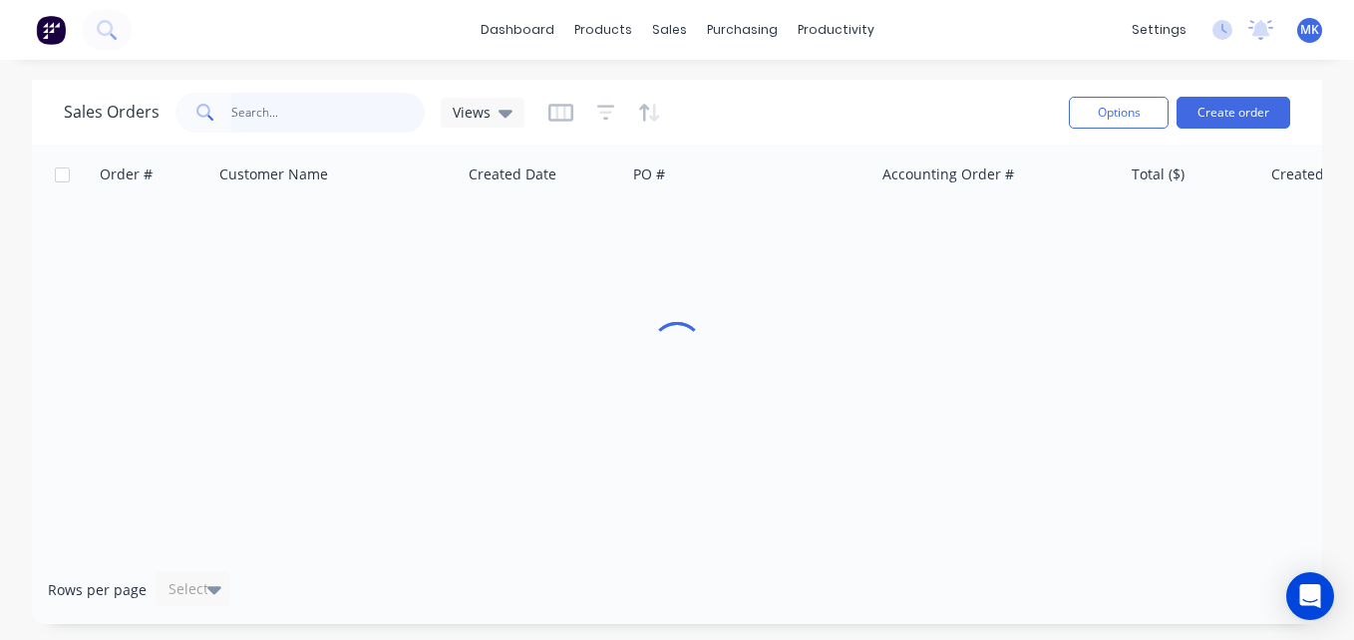
click at [337, 99] on input "text" at bounding box center [328, 113] width 194 height 40
type input "mobile"
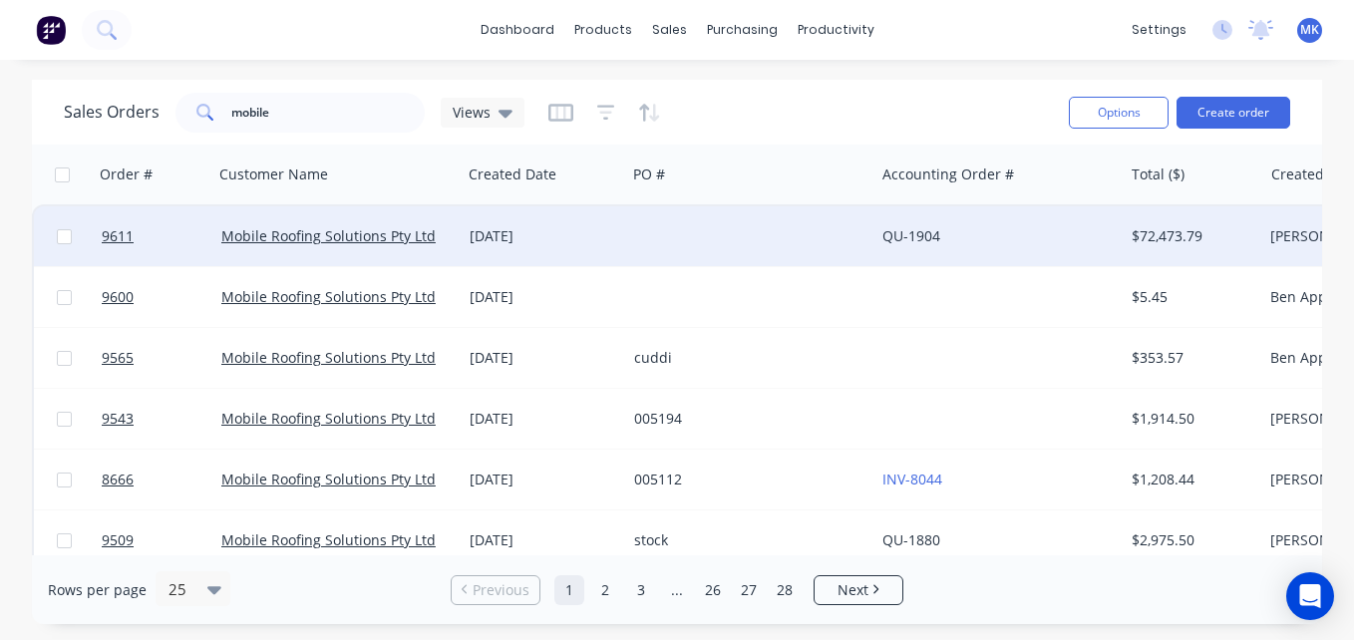
click at [682, 240] on div at bounding box center [750, 236] width 248 height 60
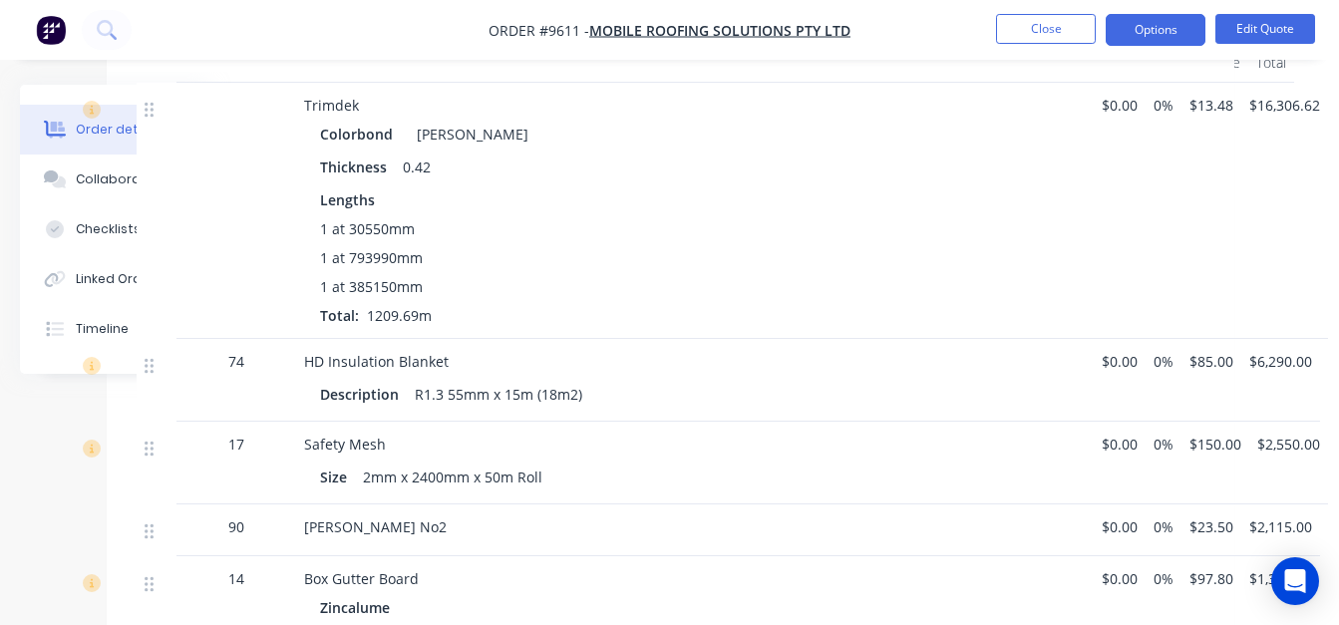
scroll to position [1765, 133]
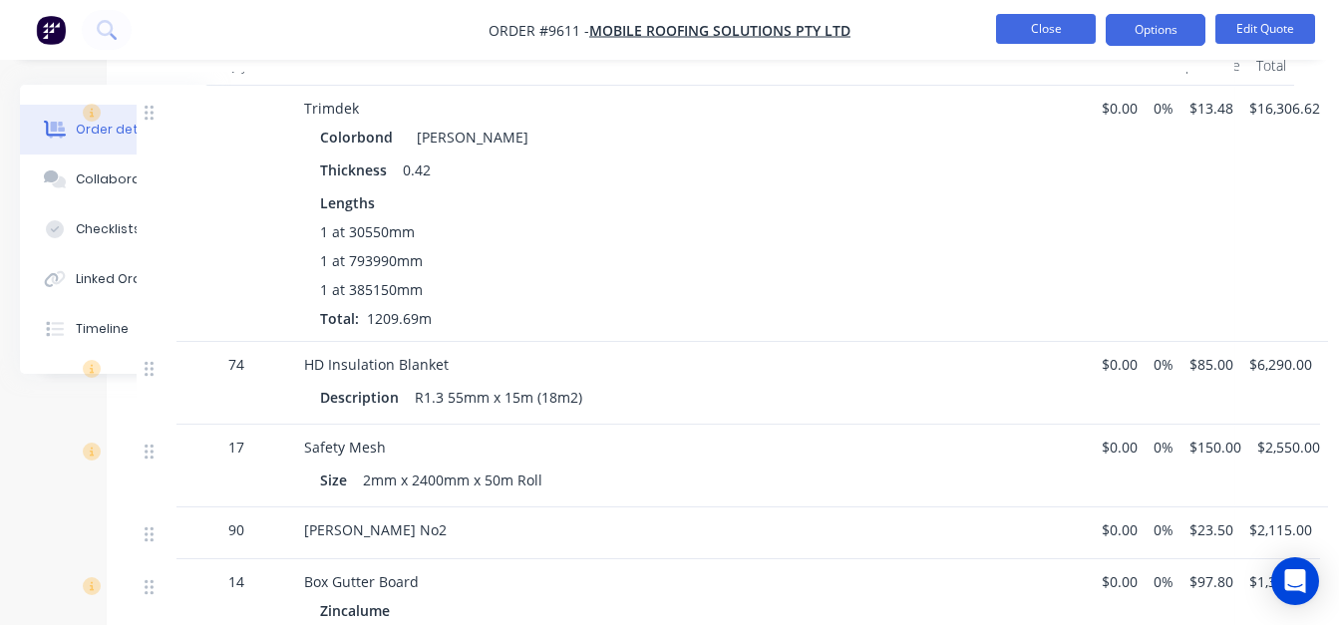
click at [1029, 32] on button "Close" at bounding box center [1046, 29] width 100 height 30
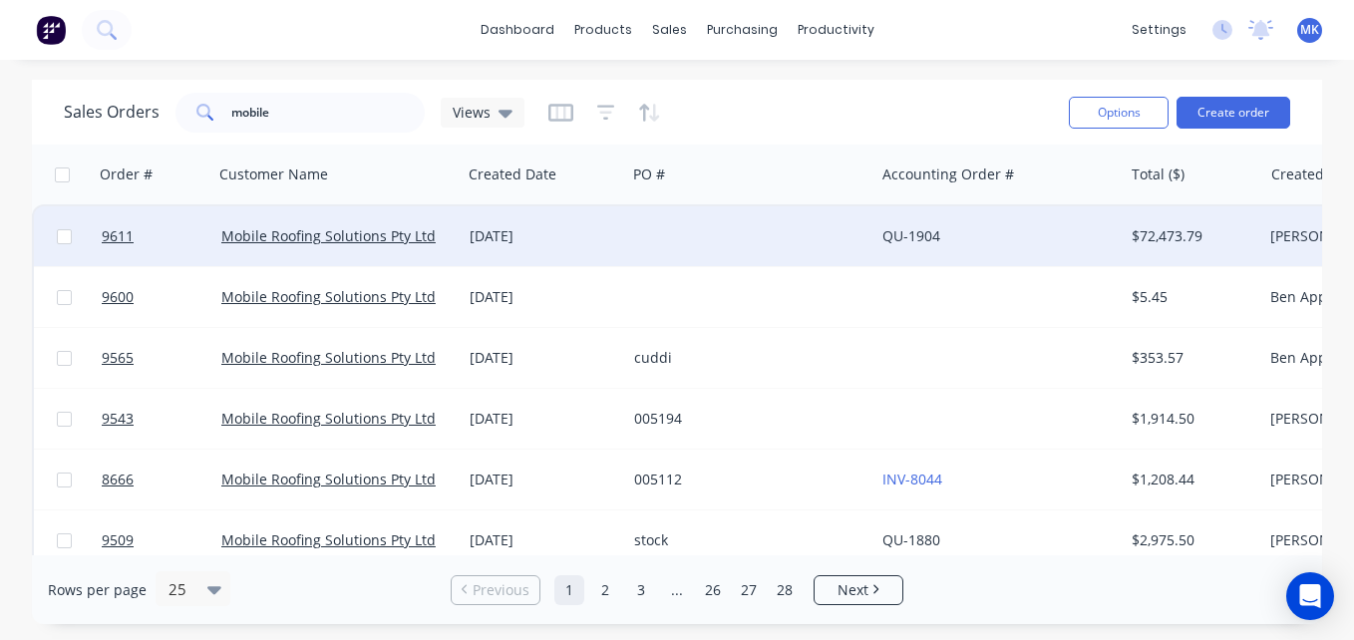
click at [856, 255] on div at bounding box center [750, 236] width 248 height 60
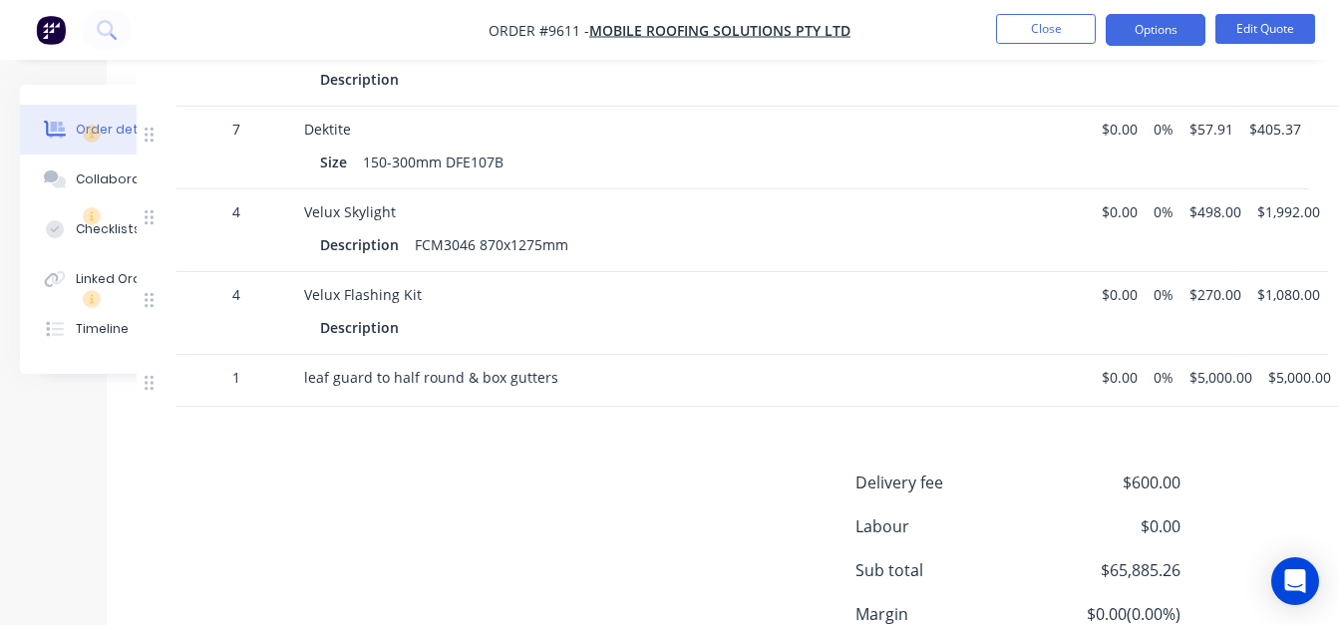
scroll to position [3240, 133]
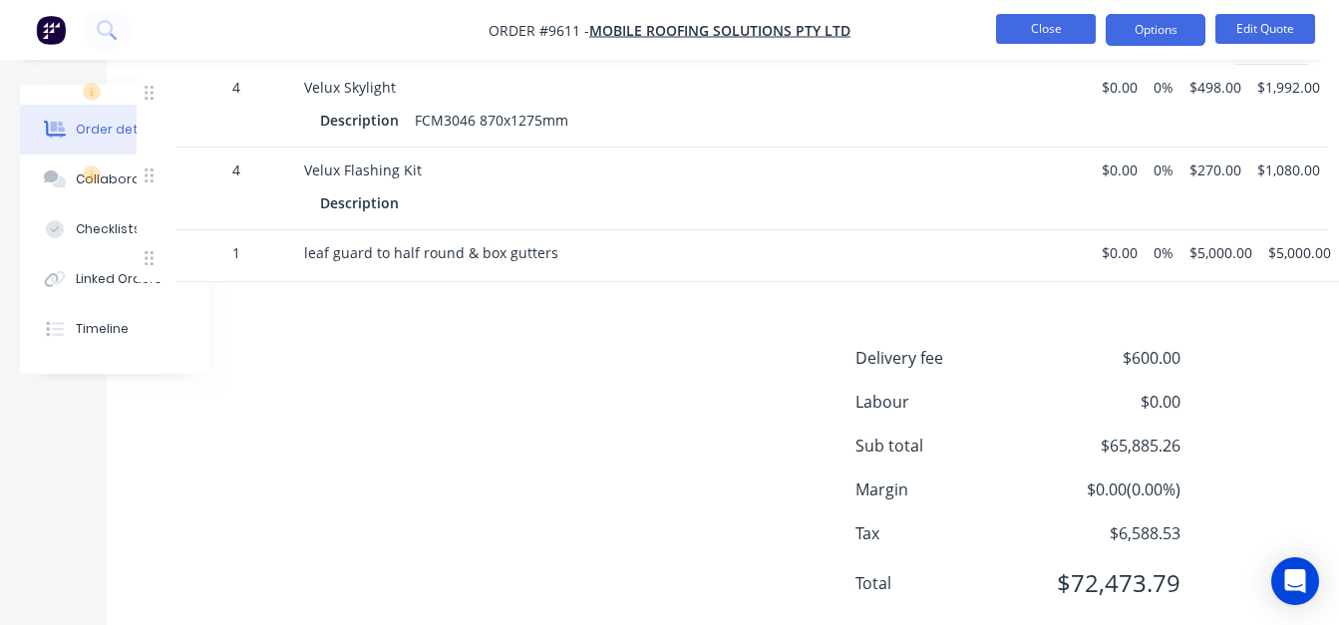
click at [1043, 34] on button "Close" at bounding box center [1046, 29] width 100 height 30
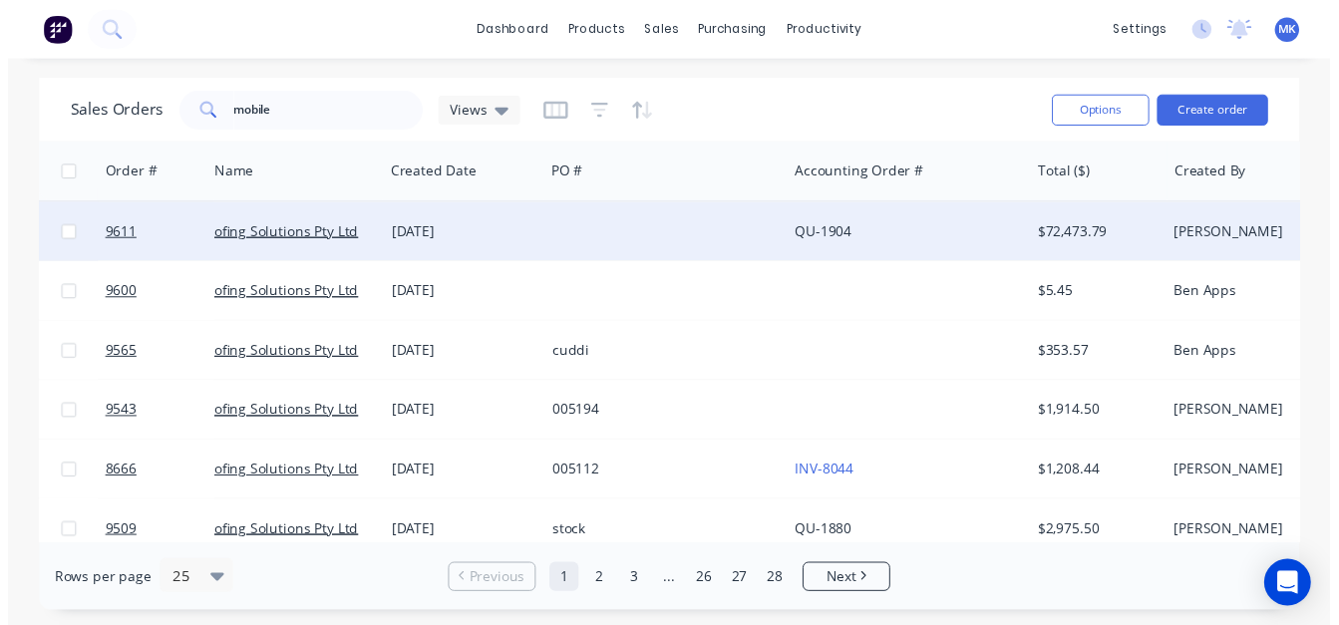
scroll to position [0, 78]
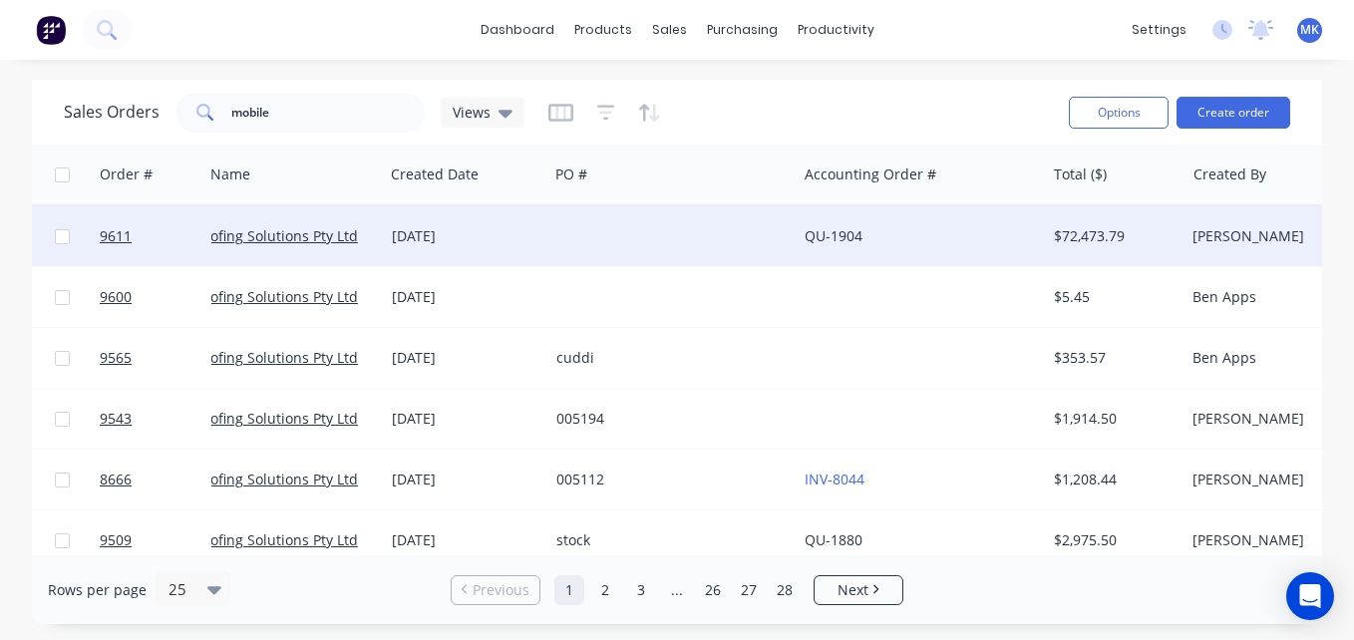
click at [945, 256] on div "QU-1904" at bounding box center [921, 236] width 248 height 60
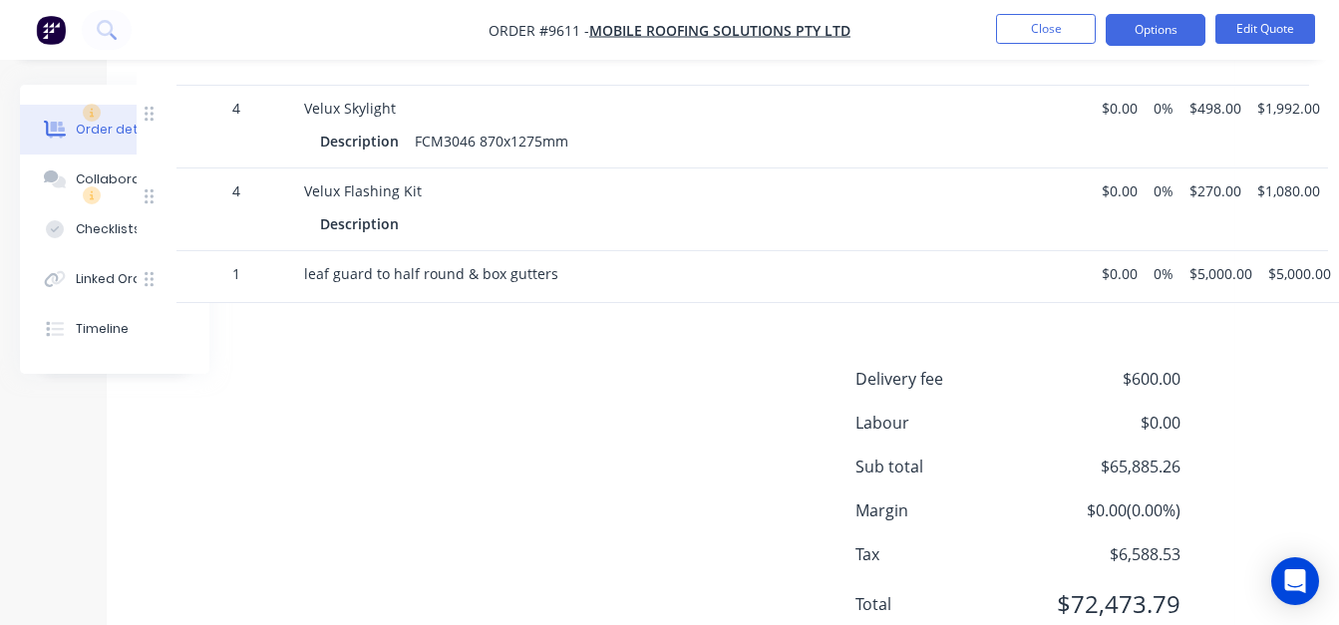
scroll to position [3220, 133]
click at [1057, 24] on button "Close" at bounding box center [1046, 29] width 100 height 30
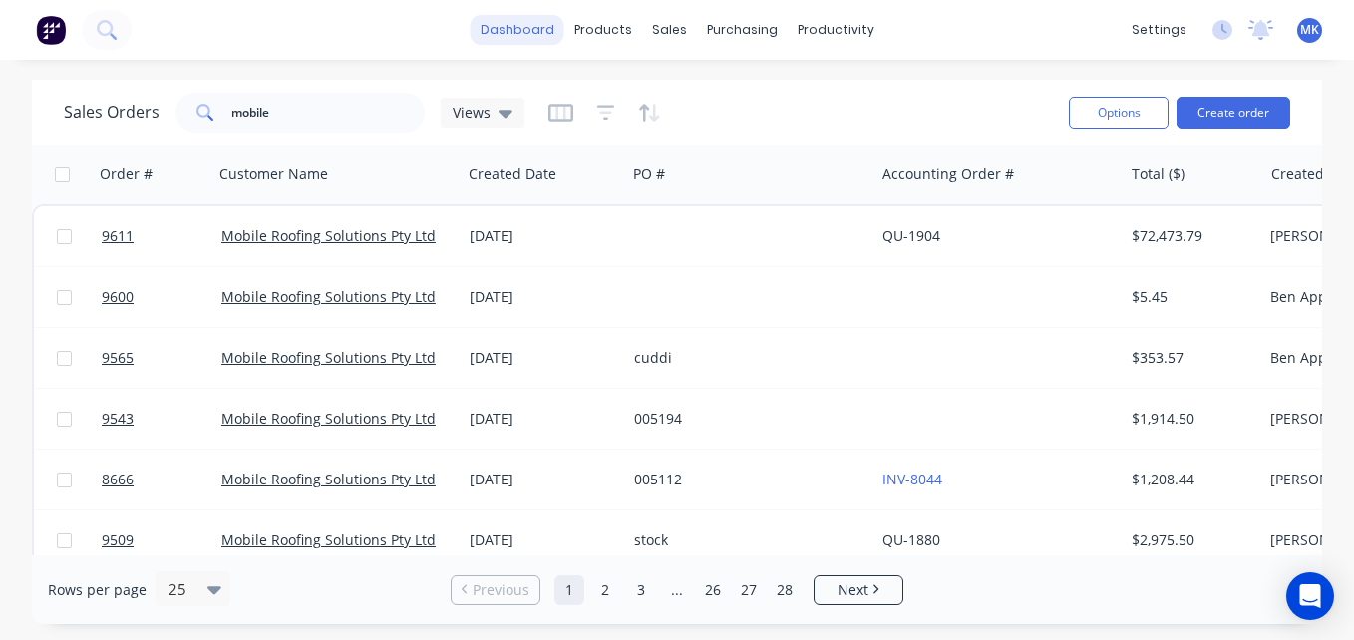
click at [518, 22] on link "dashboard" at bounding box center [518, 30] width 94 height 30
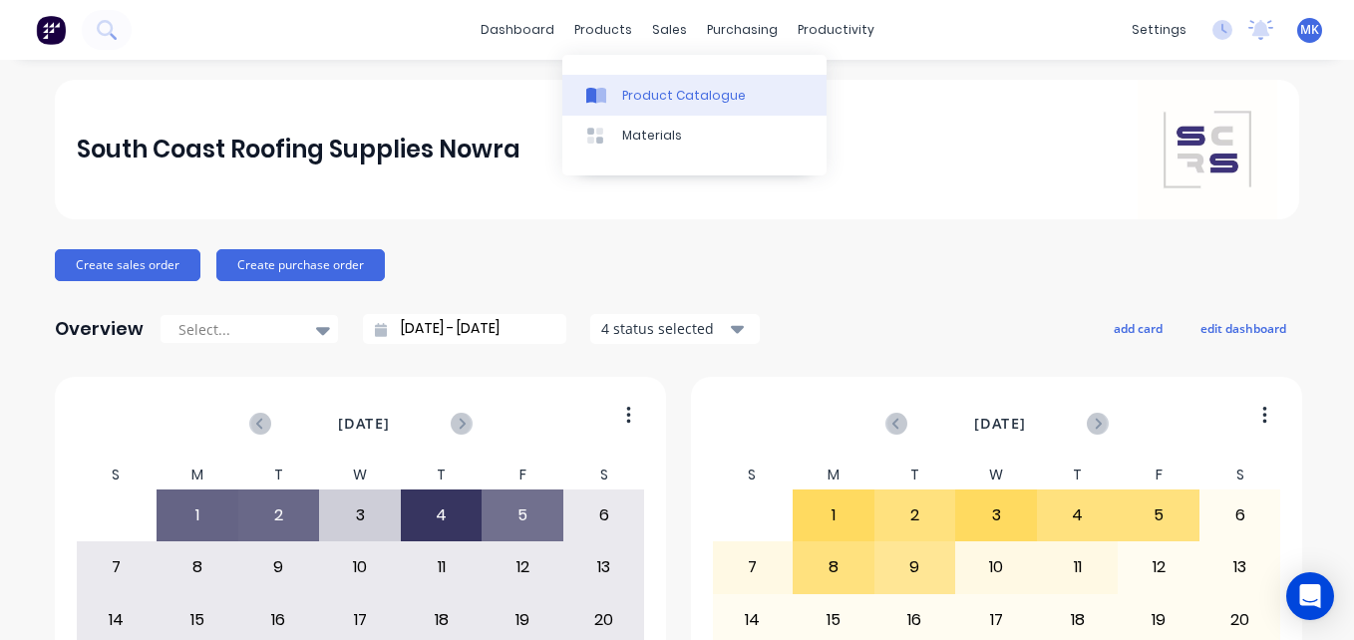
click at [634, 103] on div "Product Catalogue" at bounding box center [684, 96] width 124 height 18
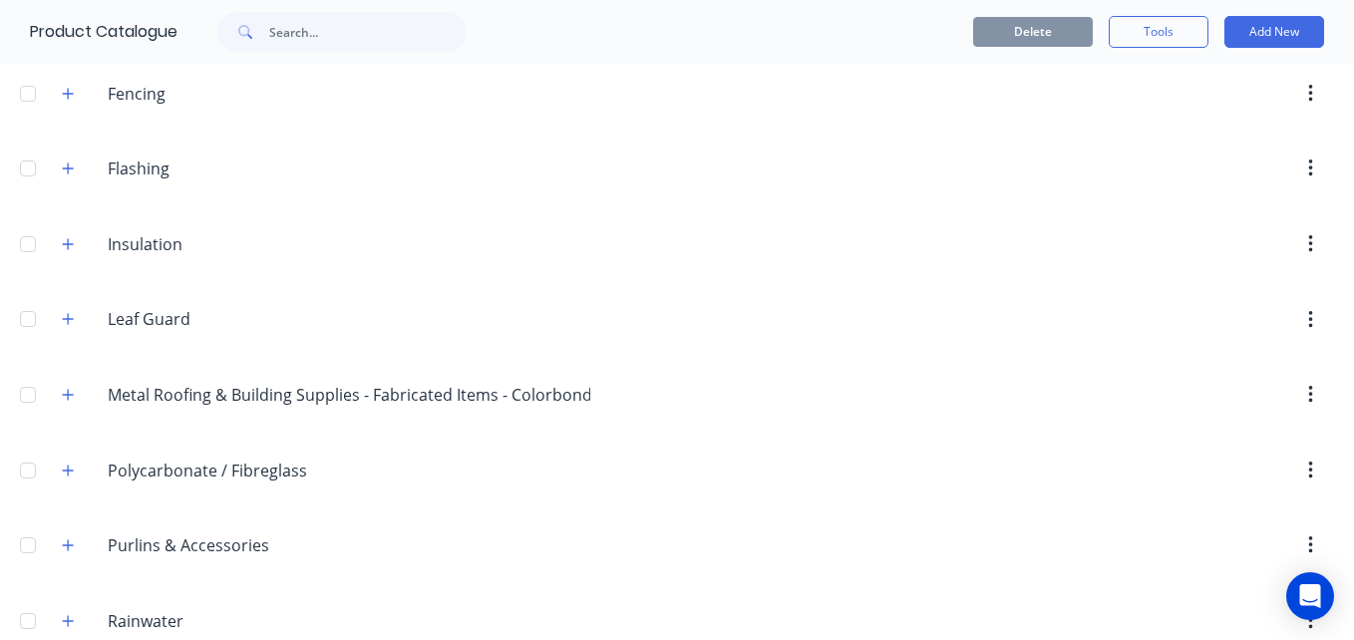
scroll to position [445, 0]
click at [83, 237] on div "Insulation Insulation" at bounding box center [202, 243] width 313 height 36
click at [60, 240] on button "button" at bounding box center [68, 242] width 25 height 25
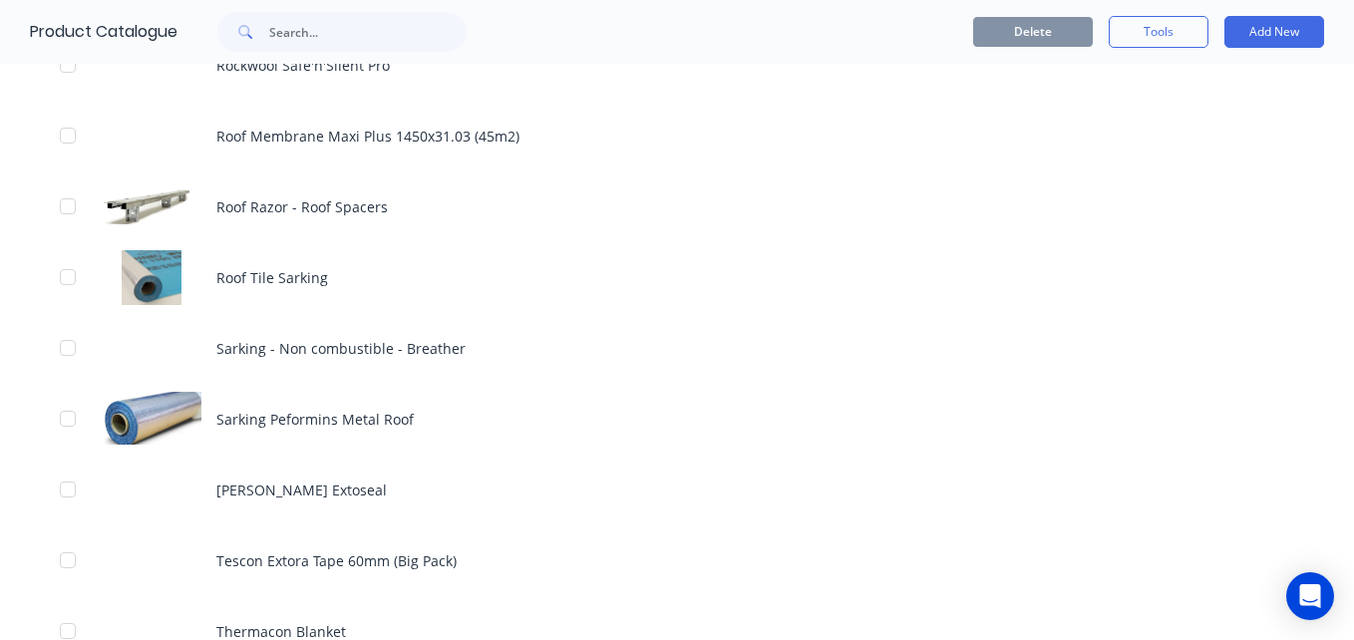
scroll to position [2750, 0]
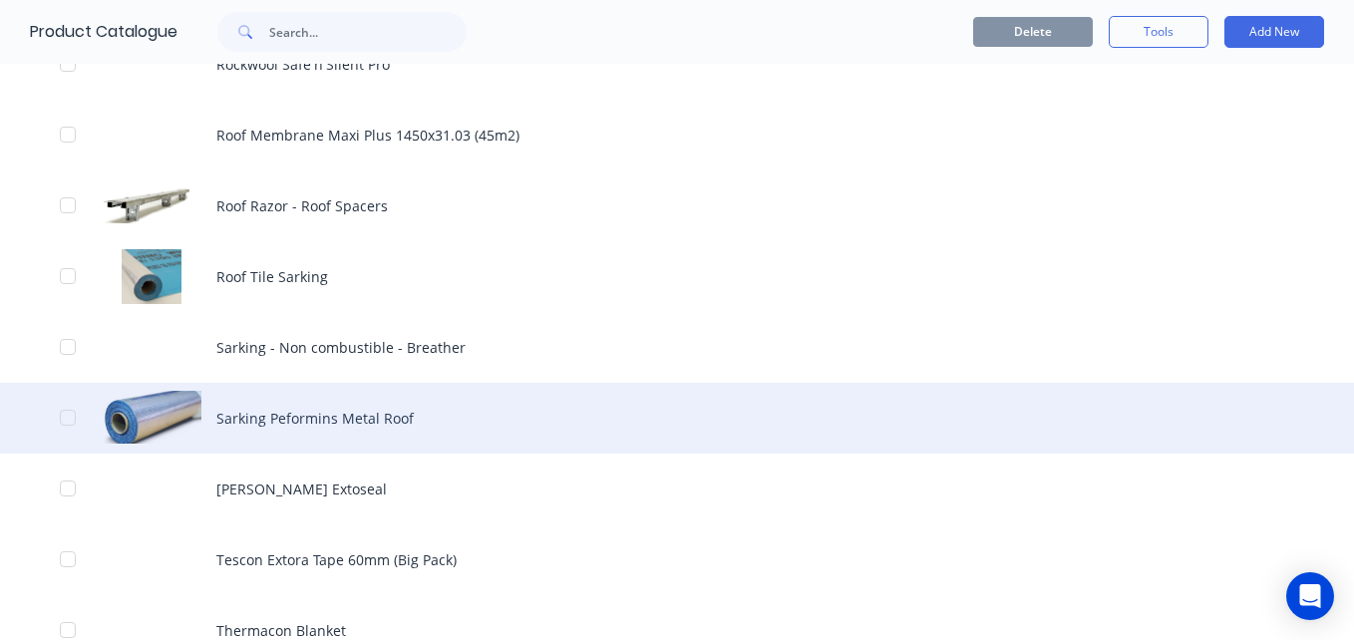
click at [512, 427] on div "Sarking Peformins Metal Roof" at bounding box center [677, 418] width 1354 height 71
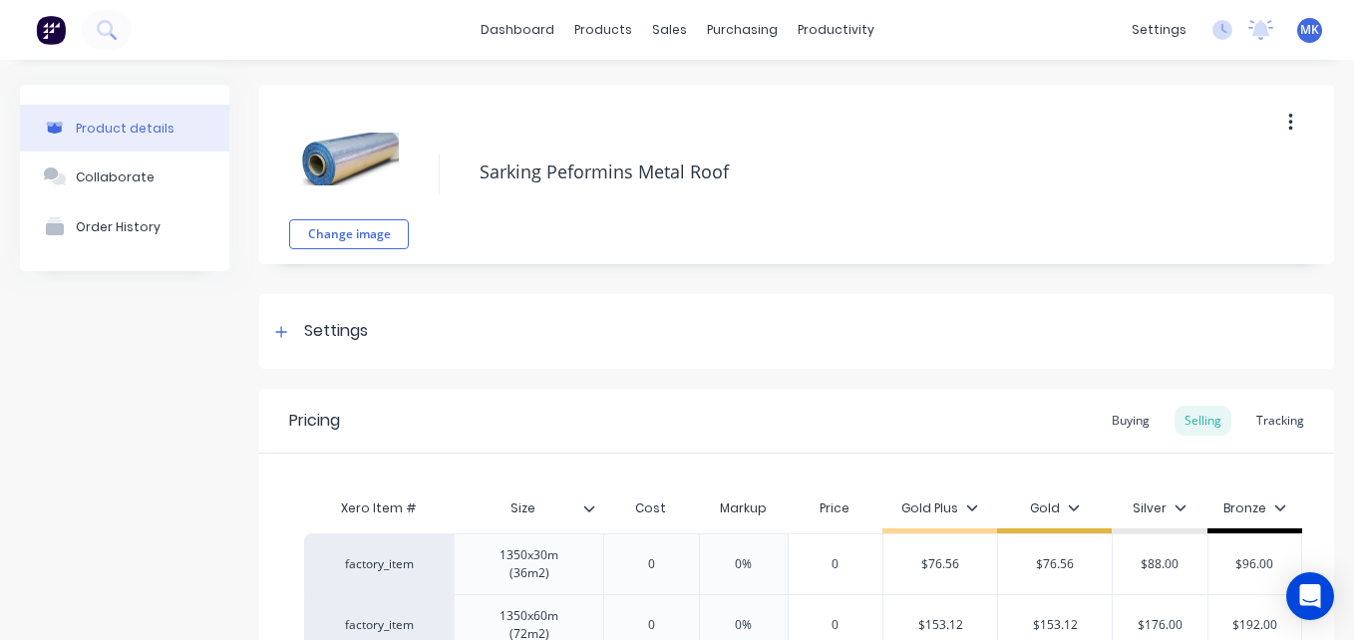
type textarea "x"
